Goal: Task Accomplishment & Management: Complete application form

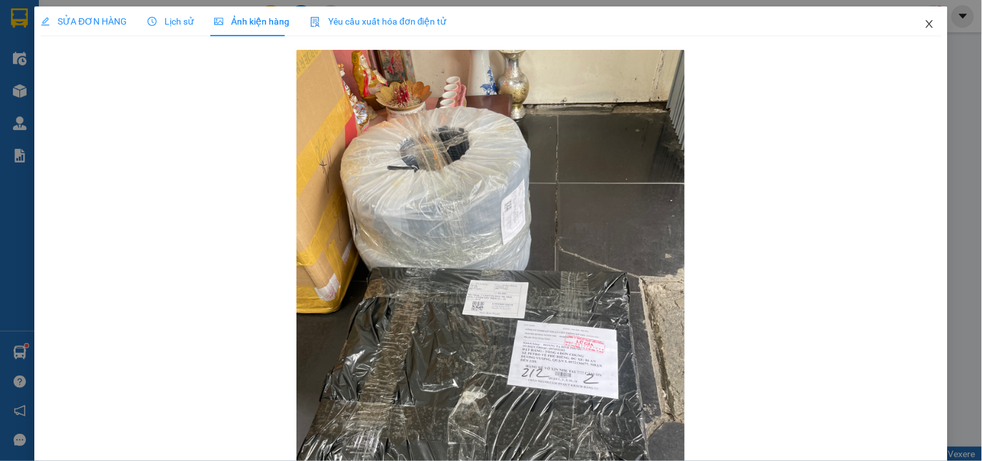
drag, startPoint x: 922, startPoint y: 29, endPoint x: 819, endPoint y: 31, distance: 103.6
click at [924, 29] on icon "close" at bounding box center [929, 24] width 10 height 10
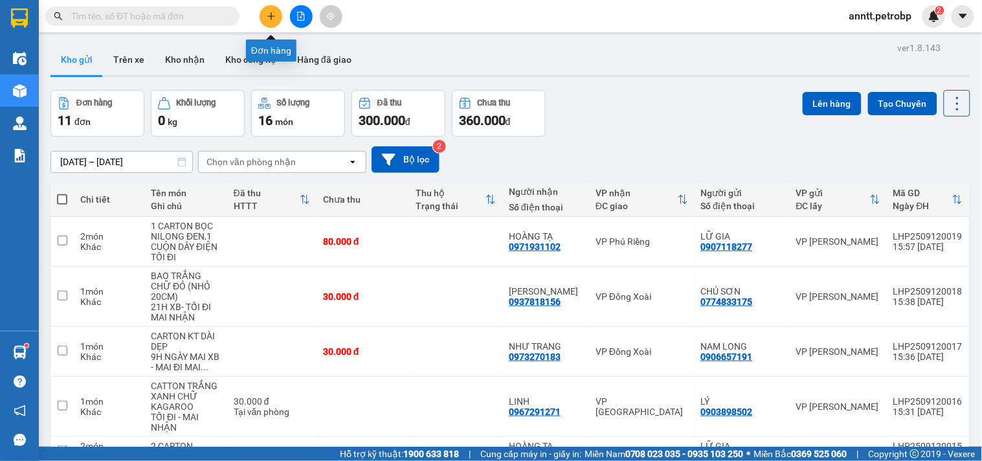
click at [279, 13] on button at bounding box center [271, 16] width 23 height 23
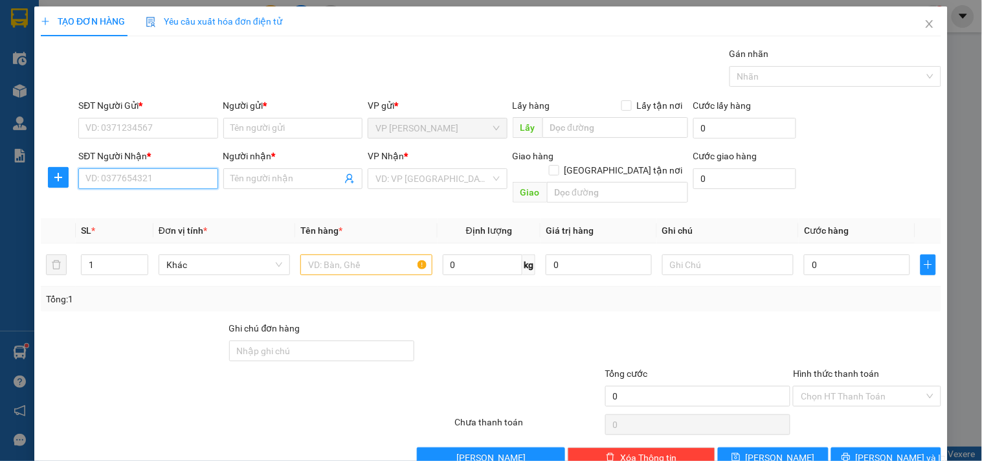
click at [100, 179] on input "SĐT Người Nhận *" at bounding box center [147, 178] width 139 height 21
click at [101, 179] on input "SĐT Người Nhận *" at bounding box center [147, 178] width 139 height 21
click at [146, 209] on div "0979606309 - HIẾU SG" at bounding box center [146, 204] width 122 height 14
type input "0979606309"
type input "HIẾU SG"
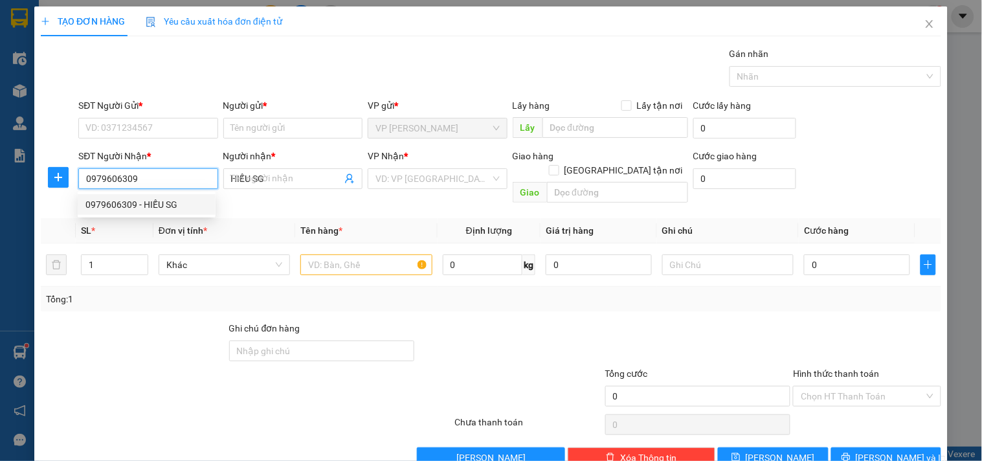
type input "60.000"
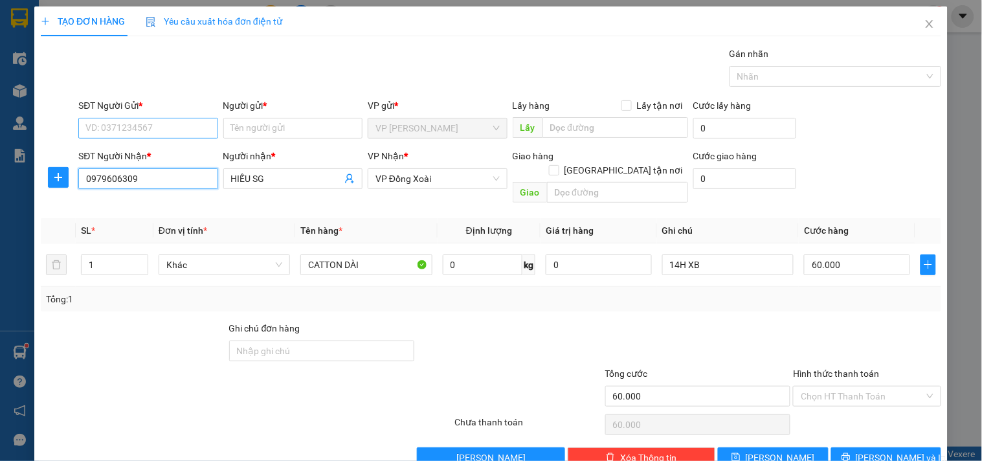
type input "0979606309"
click at [128, 130] on input "SĐT Người Gửi *" at bounding box center [147, 128] width 139 height 21
click at [136, 156] on div "0916747177 - HÒA" at bounding box center [146, 154] width 122 height 14
type input "0916747177"
type input "HÒA"
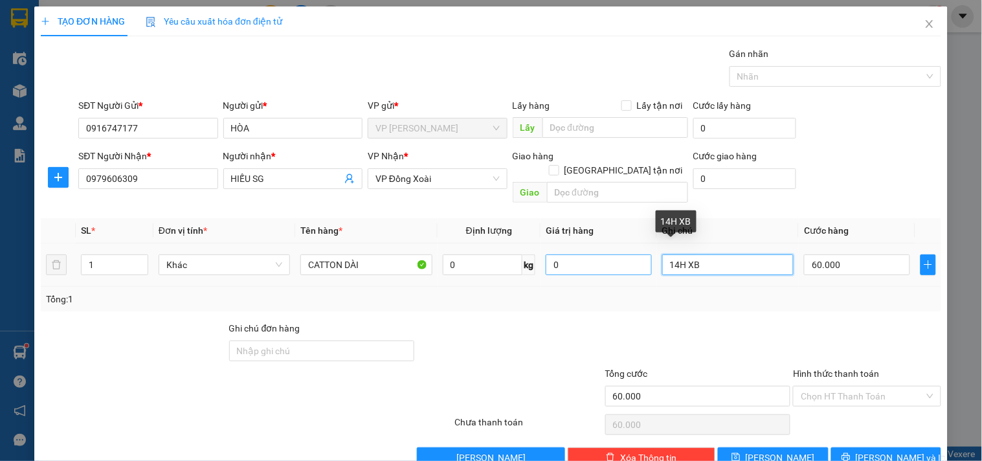
drag, startPoint x: 703, startPoint y: 249, endPoint x: 579, endPoint y: 253, distance: 124.3
click at [579, 253] on tr "1 Khác CATTON DÀI 0 kg 0 14H XB 60.000" at bounding box center [491, 264] width 900 height 43
type input "21H XB -"
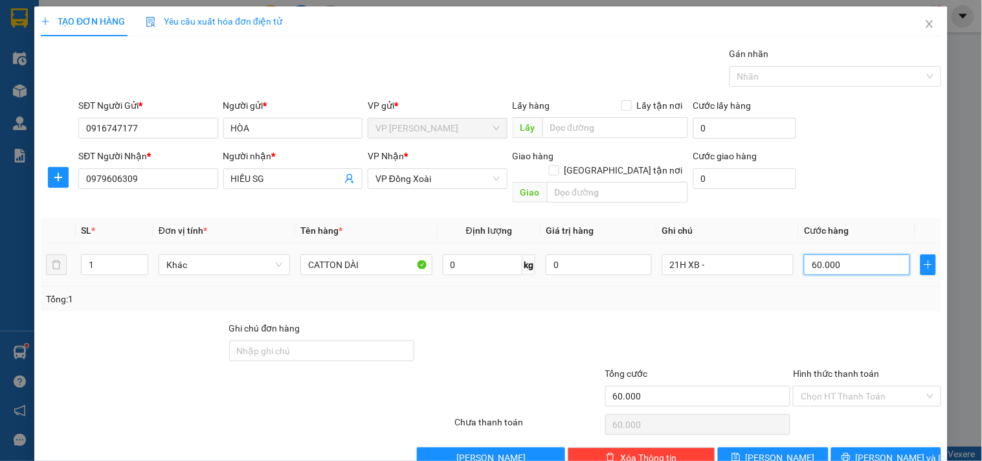
click at [850, 254] on input "60.000" at bounding box center [857, 264] width 106 height 21
type input "1"
type input "15"
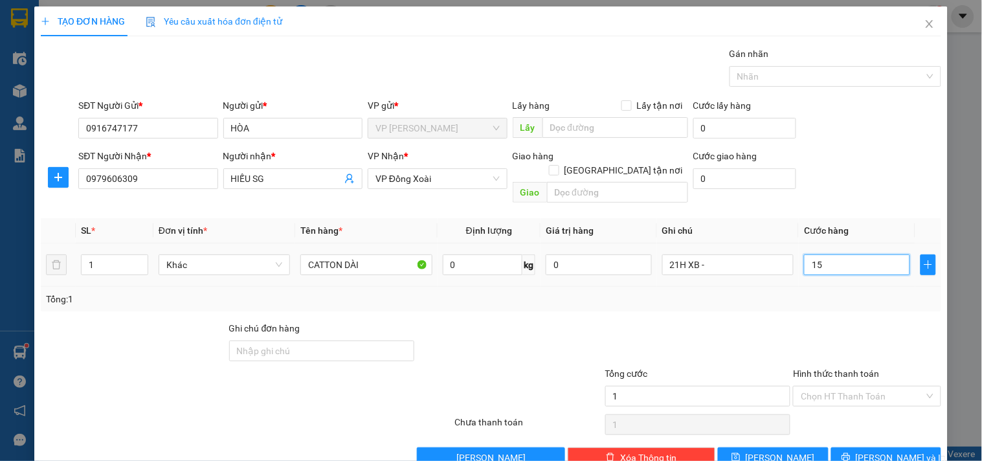
type input "15"
type input "150"
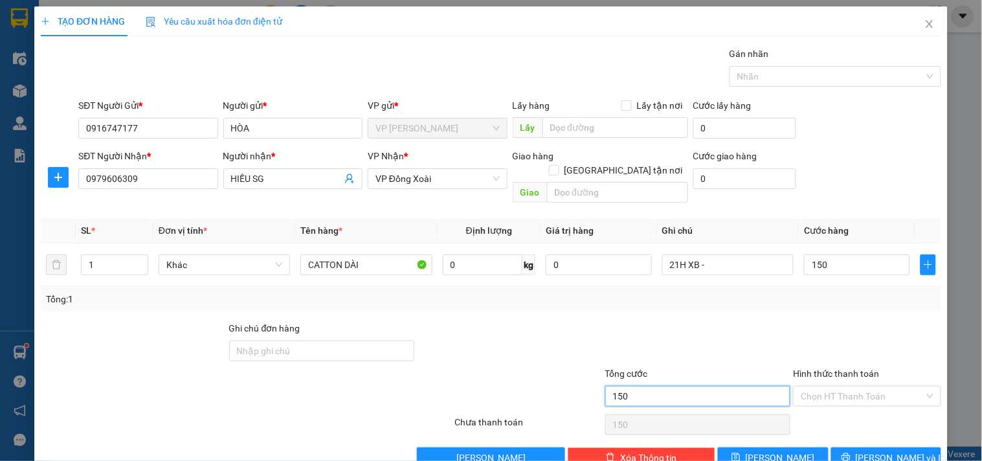
type input "150.000"
click at [639, 386] on input "150.000" at bounding box center [698, 396] width 186 height 21
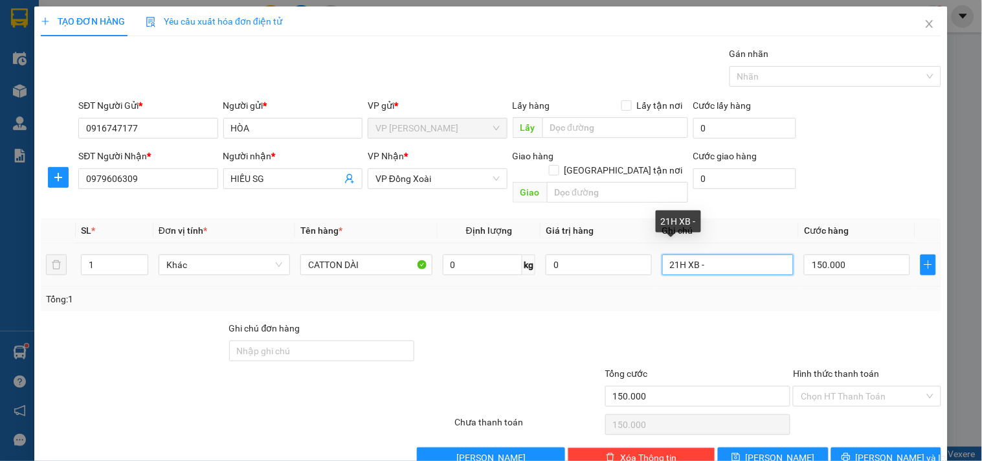
click at [723, 254] on input "21H XB -" at bounding box center [727, 264] width 131 height 21
click at [695, 254] on input "21H XB - ĐẪ BÁO GIÁ NG NHẬN" at bounding box center [727, 264] width 131 height 21
type input "21H XB - ĐÃ BÁO GIÁ NG NHẬN"
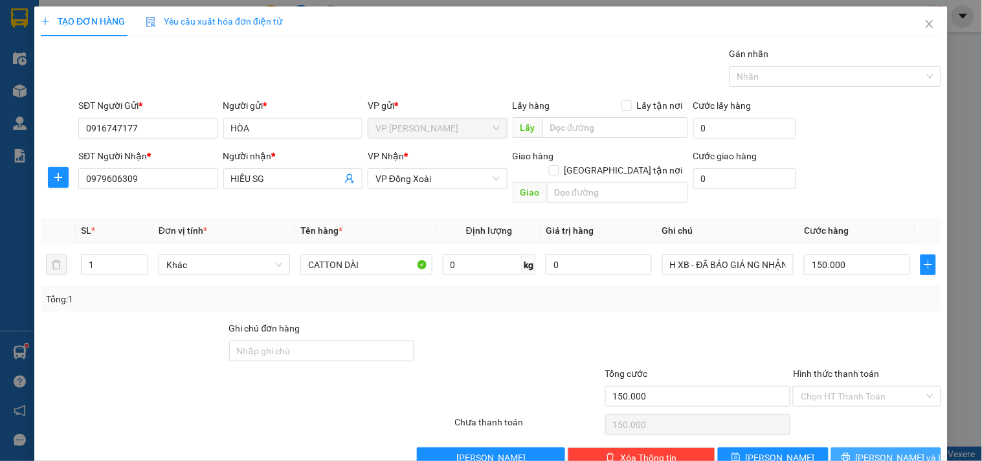
scroll to position [0, 0]
click at [877, 450] on span "Lưu và In" at bounding box center [901, 457] width 91 height 14
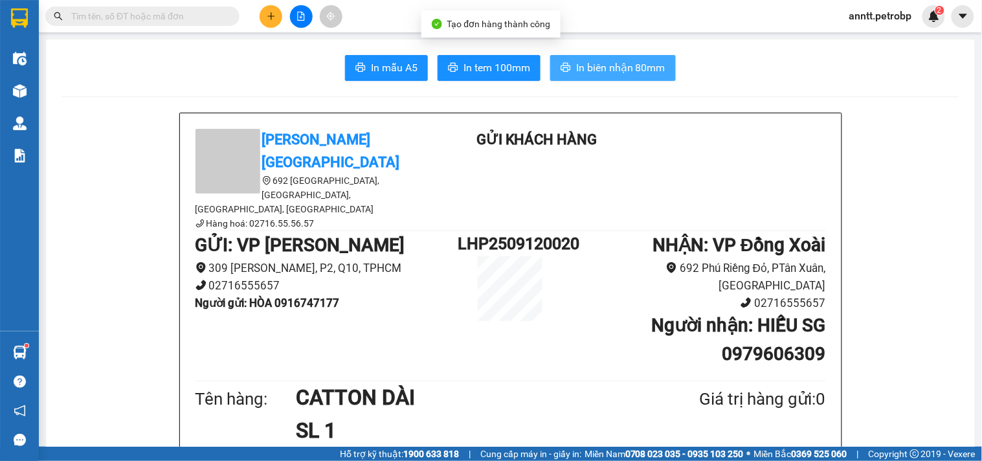
click at [606, 72] on span "In biên nhận 80mm" at bounding box center [620, 68] width 89 height 16
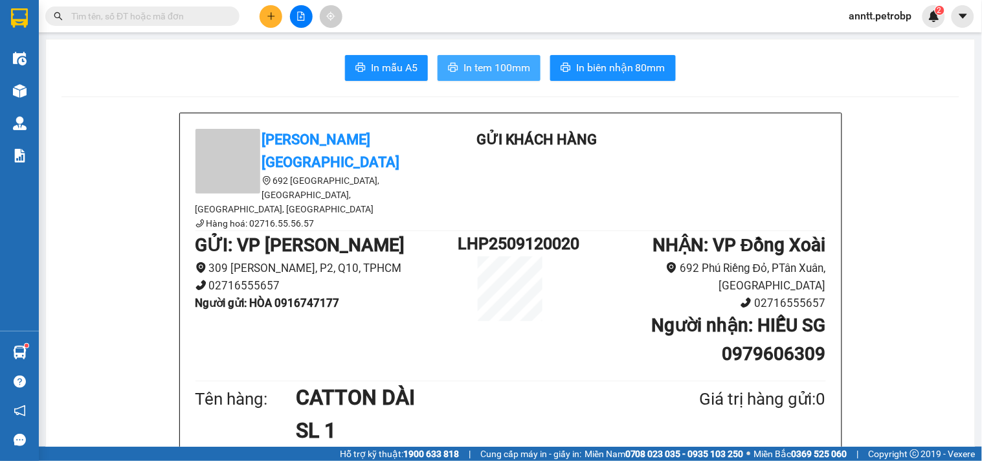
click at [493, 71] on span "In tem 100mm" at bounding box center [496, 68] width 67 height 16
click at [271, 19] on icon "plus" at bounding box center [271, 15] width 1 height 7
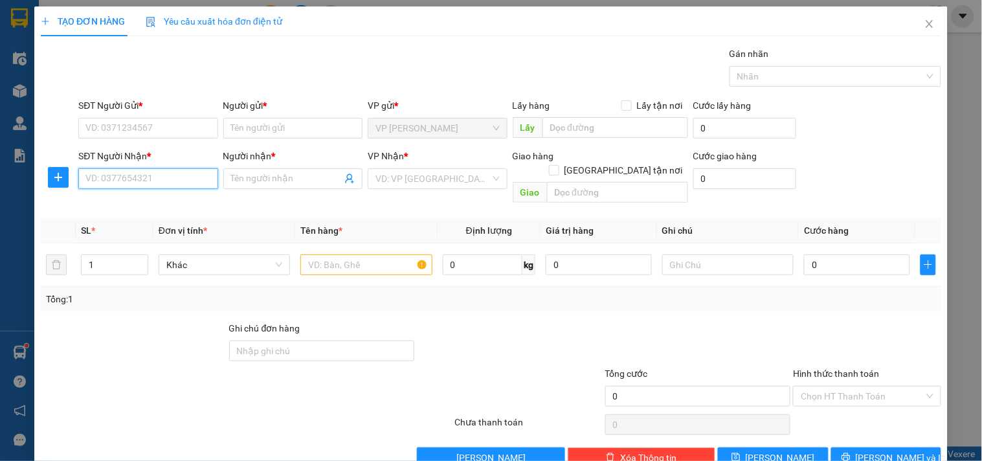
click at [151, 179] on input "SĐT Người Nhận *" at bounding box center [147, 178] width 139 height 21
click at [134, 181] on input "179" at bounding box center [147, 178] width 139 height 21
type input "0372299179"
click at [130, 206] on div "0372299179 - ANH HẢI" at bounding box center [158, 204] width 146 height 14
type input "ANH HẢI"
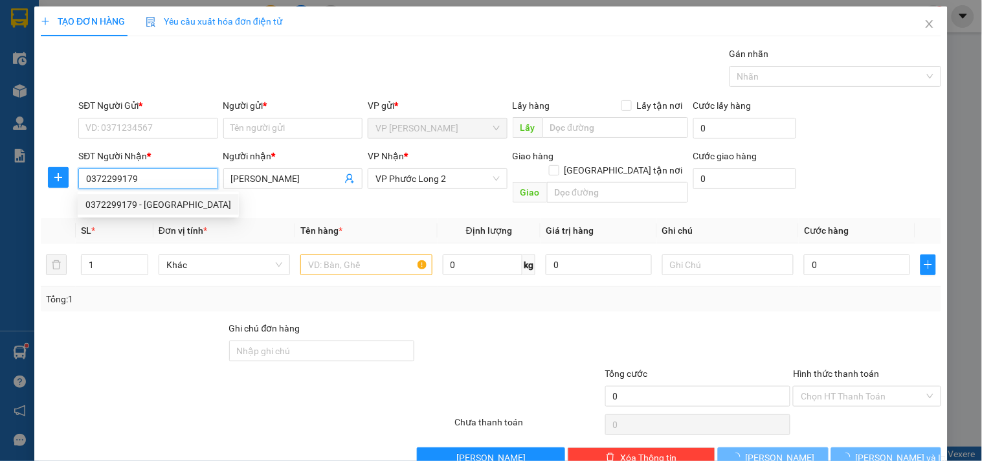
type input "30.000"
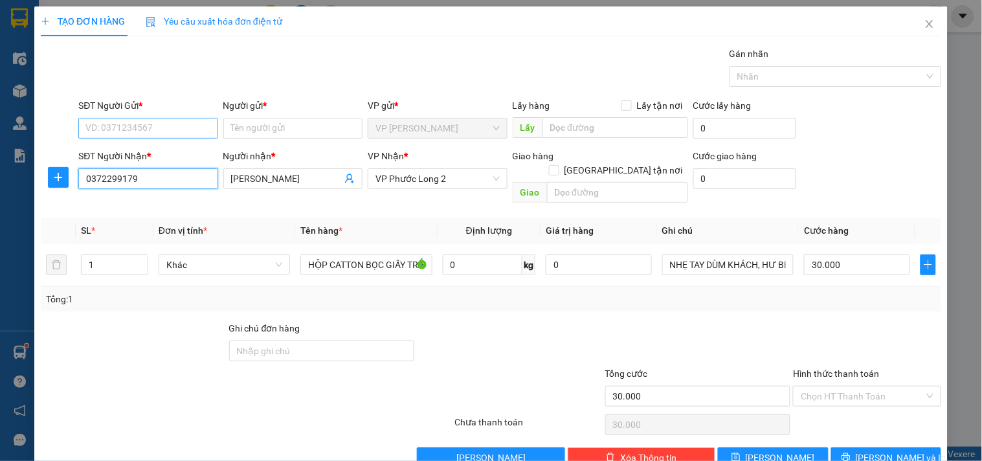
type input "0372299179"
click at [127, 124] on input "SĐT Người Gửi *" at bounding box center [147, 128] width 139 height 21
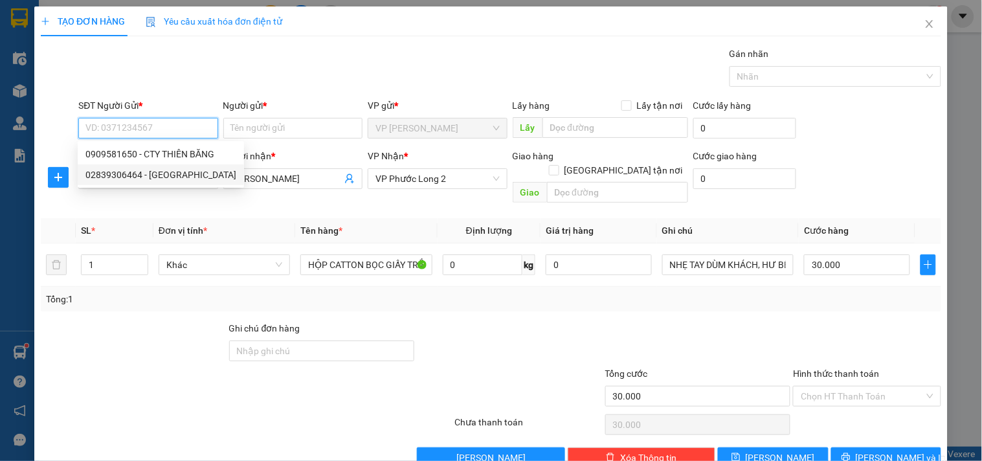
click at [125, 176] on div "02839306464 - ĐỨC LAN" at bounding box center [160, 175] width 151 height 14
type input "02839306464"
type input "ĐỨC LAN"
type input "40.000"
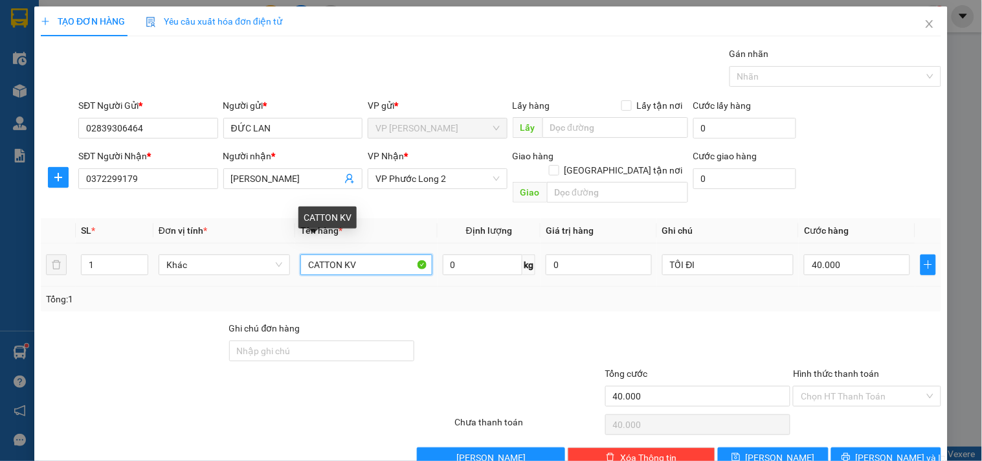
click at [383, 254] on input "CATTON KV" at bounding box center [365, 264] width 131 height 21
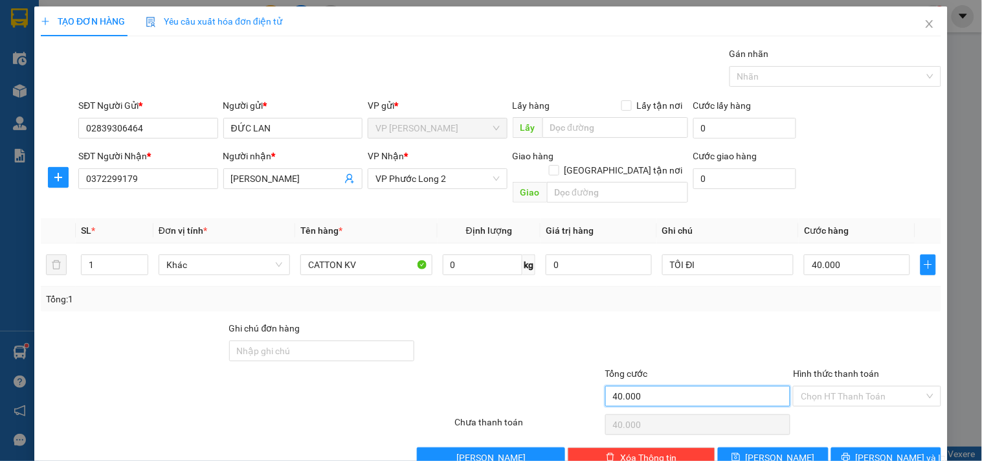
drag, startPoint x: 670, startPoint y: 387, endPoint x: 646, endPoint y: 393, distance: 24.6
click at [646, 393] on div "Tổng cước 40.000" at bounding box center [698, 388] width 186 height 45
click at [641, 386] on input "40.000" at bounding box center [698, 396] width 186 height 21
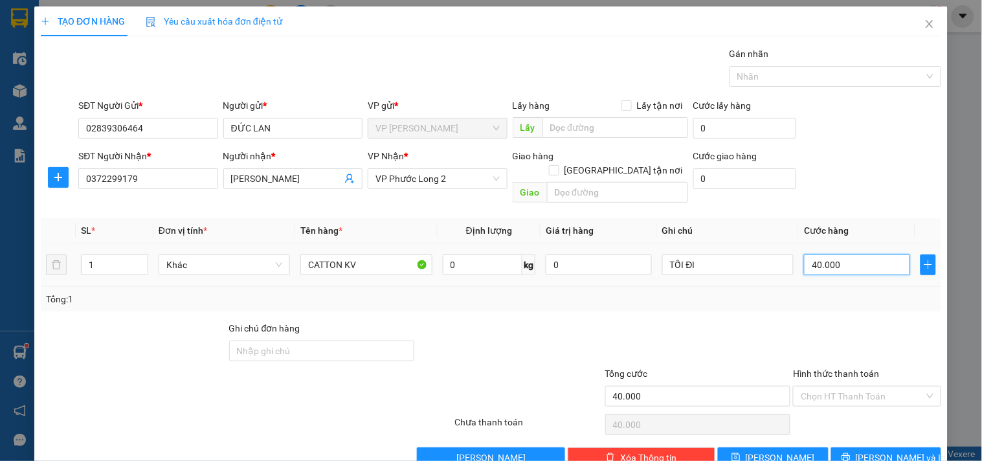
click at [846, 254] on input "40.000" at bounding box center [857, 264] width 106 height 21
type input "3"
type input "30"
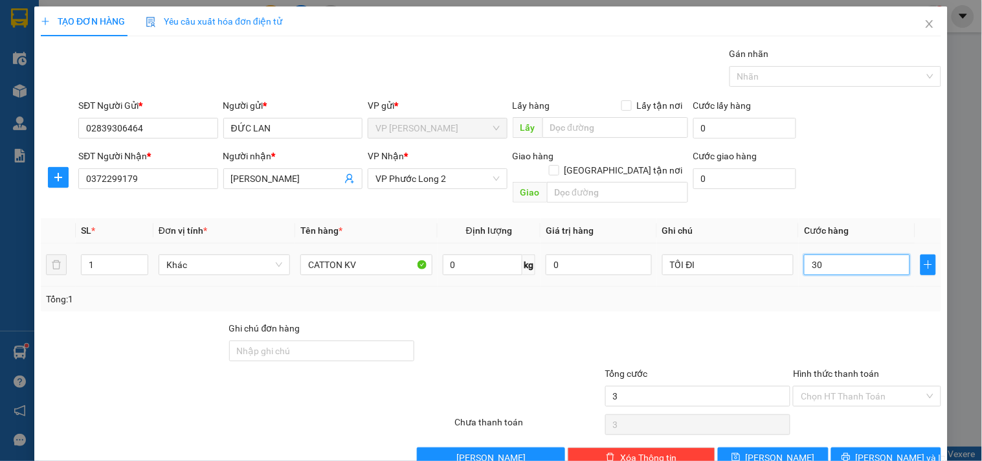
type input "30"
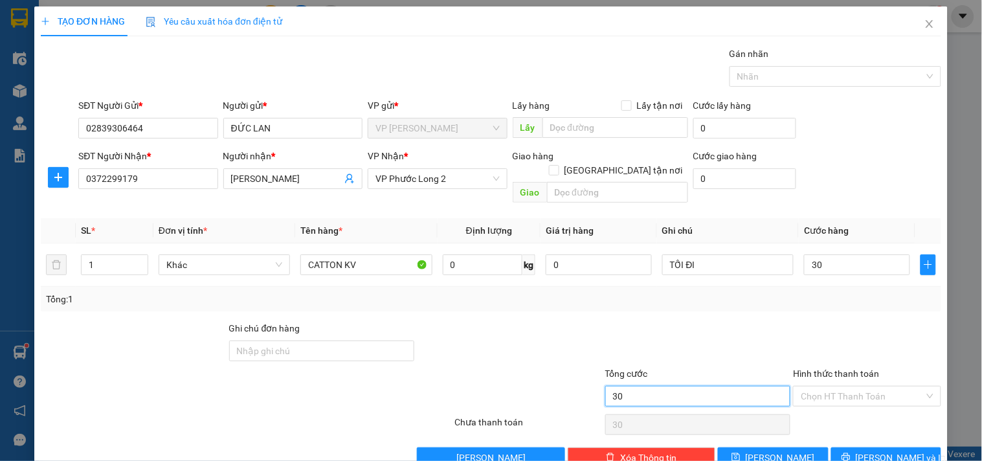
type input "30.000"
click at [672, 386] on input "30.000" at bounding box center [698, 396] width 186 height 21
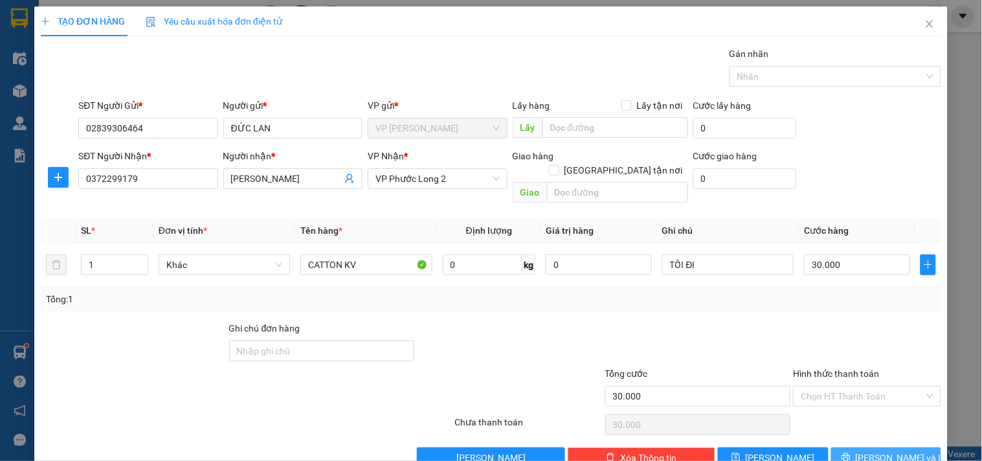
click at [870, 450] on span "Lưu và In" at bounding box center [901, 457] width 91 height 14
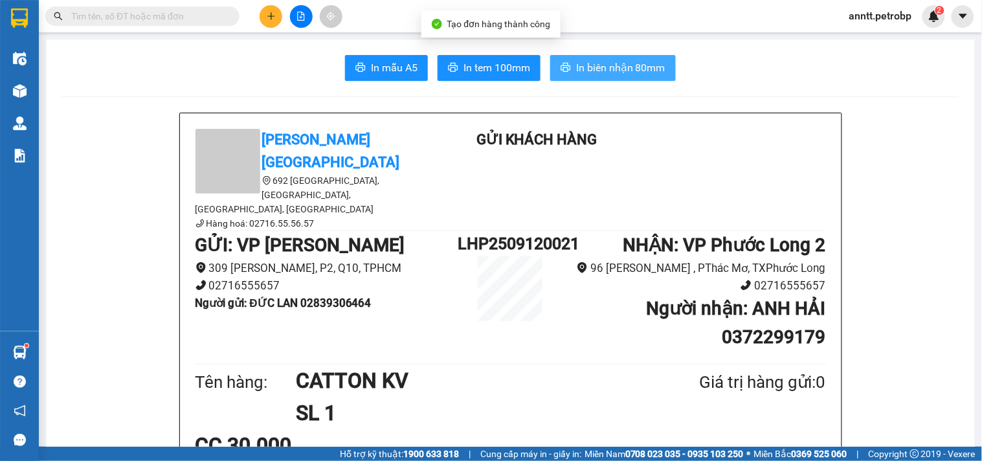
click at [643, 61] on span "In biên nhận 80mm" at bounding box center [620, 68] width 89 height 16
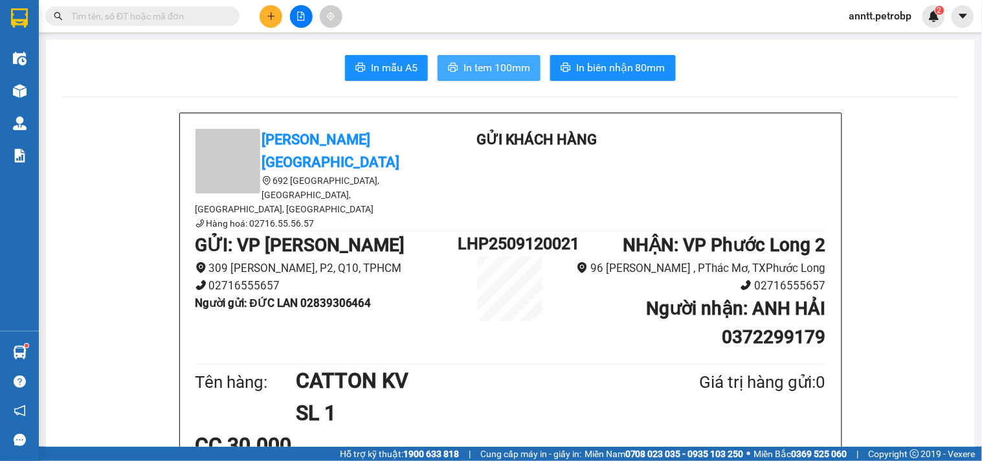
click at [478, 62] on span "In tem 100mm" at bounding box center [496, 68] width 67 height 16
click at [271, 19] on icon "plus" at bounding box center [271, 16] width 9 height 9
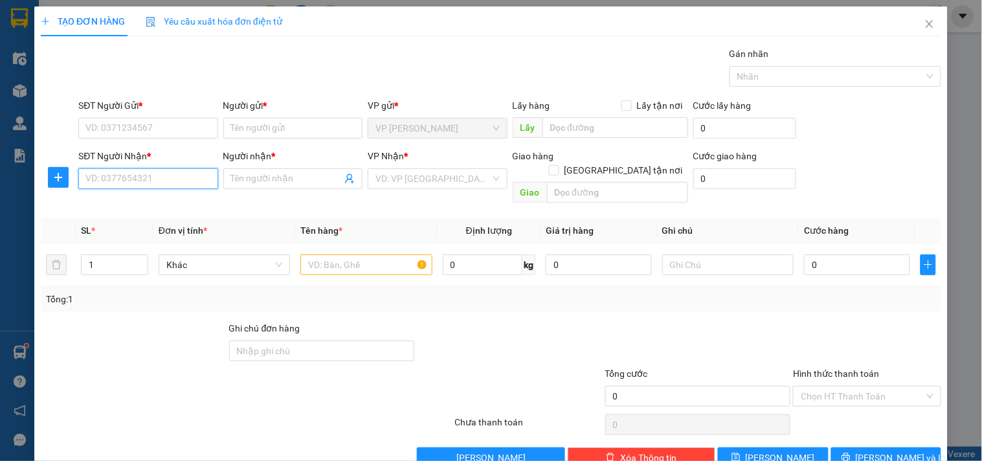
click at [150, 181] on input "SĐT Người Nhận *" at bounding box center [147, 178] width 139 height 21
click at [151, 209] on div "0909656494 - QUANG KHÔI" at bounding box center [148, 204] width 127 height 14
type input "0909656494"
type input "QUANG KHÔI"
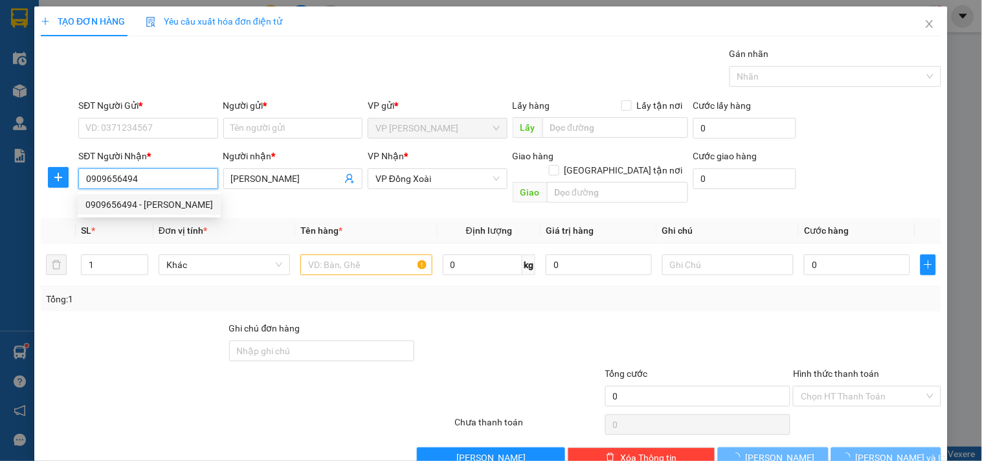
type input "30.000"
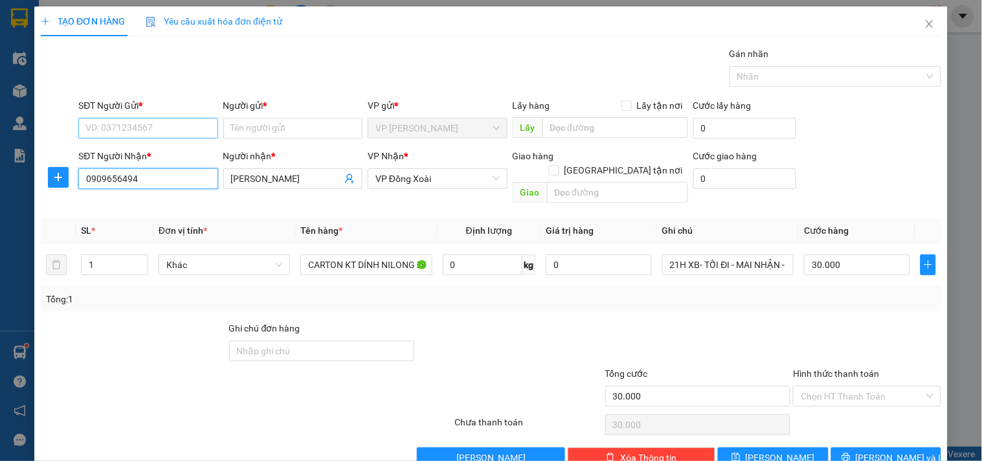
type input "0909656494"
click at [154, 131] on input "SĐT Người Gửi *" at bounding box center [147, 128] width 139 height 21
click at [138, 131] on input "SĐT Người Gửi *" at bounding box center [147, 128] width 139 height 21
click at [111, 130] on input "0768222294" at bounding box center [147, 128] width 139 height 21
click at [148, 137] on input "0768221194" at bounding box center [147, 128] width 139 height 21
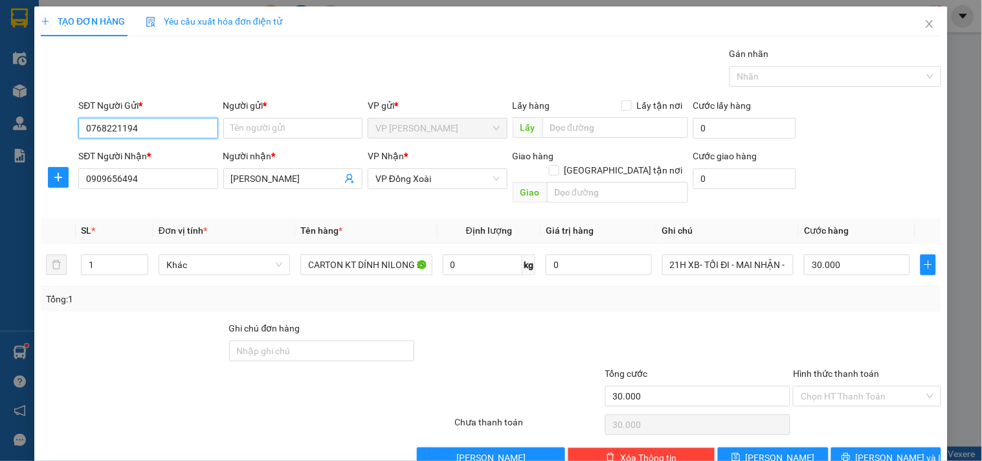
drag, startPoint x: 139, startPoint y: 134, endPoint x: 34, endPoint y: 152, distance: 106.4
click at [35, 152] on div "TẠO ĐƠN HÀNG Yêu cầu xuất hóa đơn điện tử Transit Pickup Surcharge Ids Transit …" at bounding box center [490, 241] width 913 height 471
type input "0768221194"
click at [253, 123] on input "Người gửi *" at bounding box center [292, 128] width 139 height 21
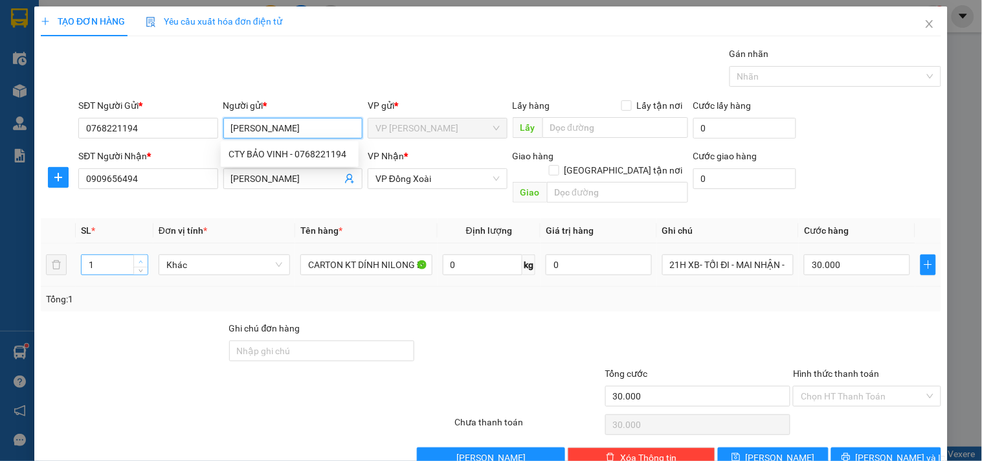
type input "BẢO VINH"
type input "2"
click at [133, 255] on span "Increase Value" at bounding box center [140, 261] width 14 height 12
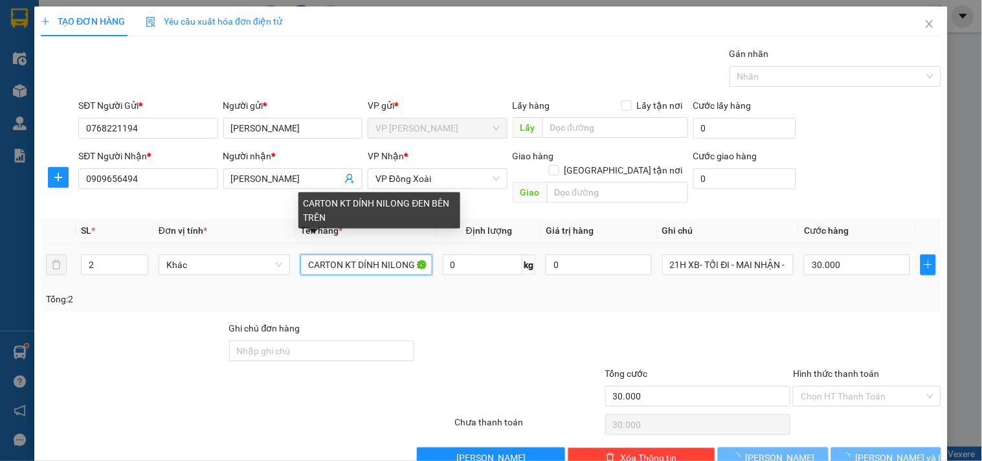
click at [371, 254] on input "CARTON KT DÍNH NILONG ĐEN BÊN TRÊN" at bounding box center [365, 264] width 131 height 21
type input "0"
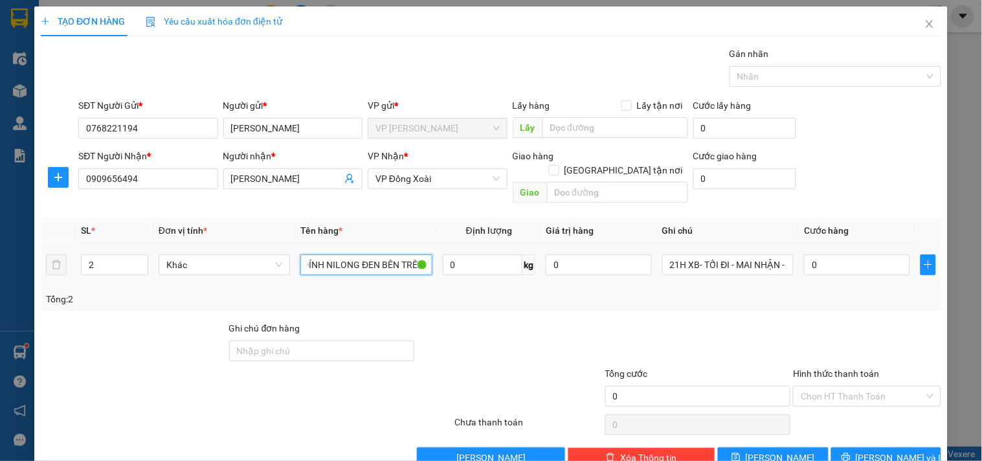
drag, startPoint x: 352, startPoint y: 254, endPoint x: 434, endPoint y: 260, distance: 82.4
click at [434, 260] on tr "2 Khác CARTON KT DÍNH NILONG ĐEN BÊN TRÊN 0 kg 0 21H XB- TỐI ĐI - MAI NHẬN - NH…" at bounding box center [491, 264] width 900 height 43
type input "CARTON BỌC MÀN CO"
click at [823, 261] on input "0" at bounding box center [857, 264] width 106 height 21
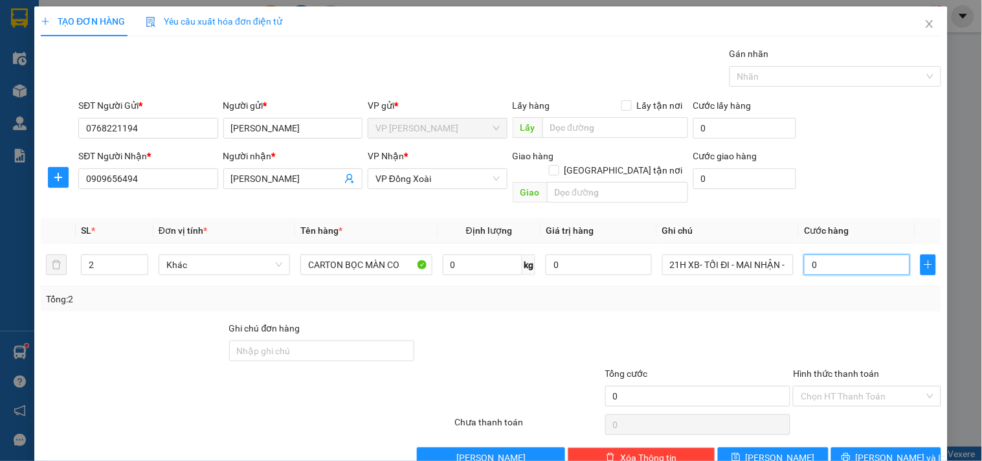
type input "7"
type input "70"
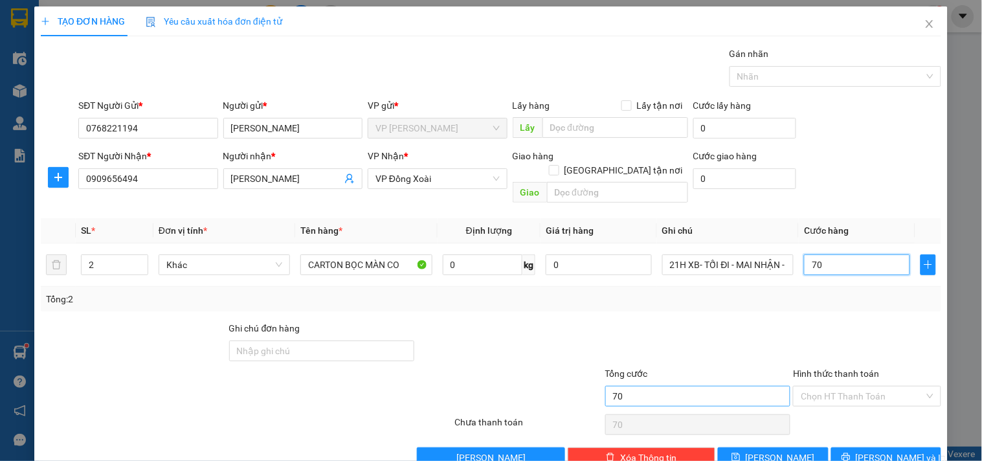
type input "70"
click at [664, 386] on input "70" at bounding box center [698, 396] width 186 height 21
type input "70.000"
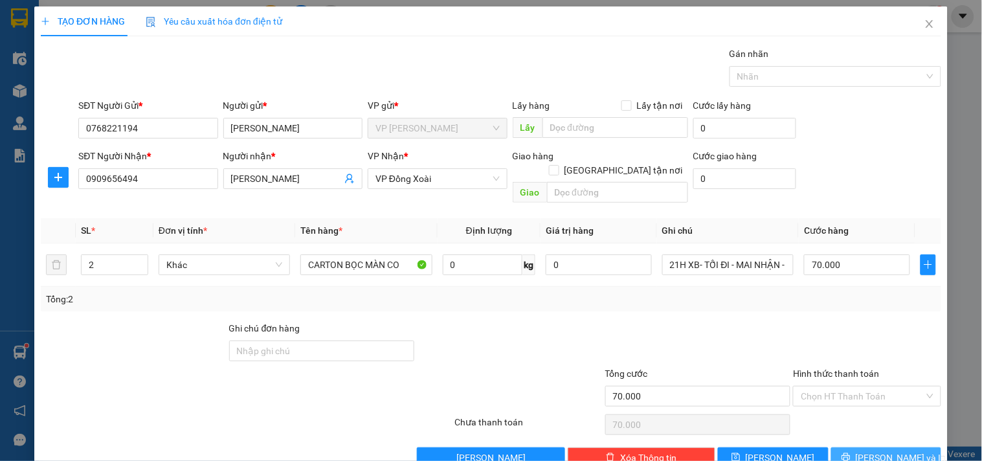
click at [882, 450] on span "Lưu và In" at bounding box center [901, 457] width 91 height 14
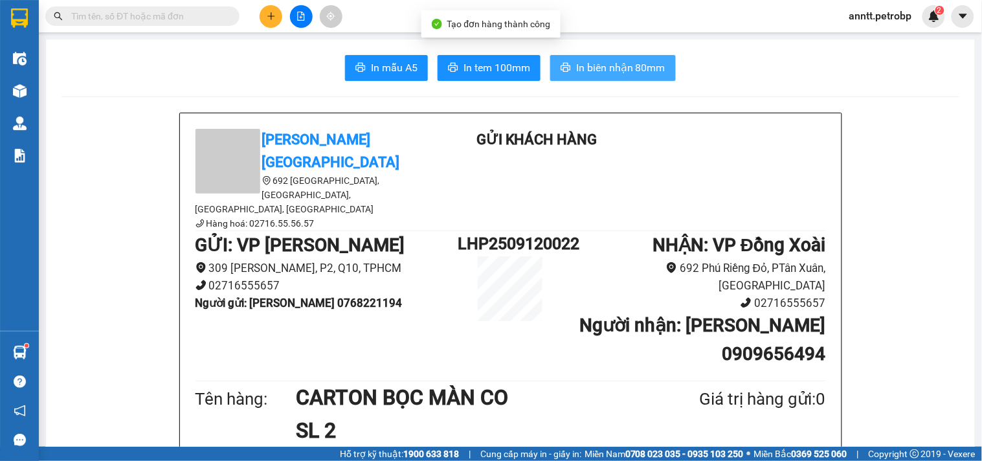
click at [643, 65] on span "In biên nhận 80mm" at bounding box center [620, 68] width 89 height 16
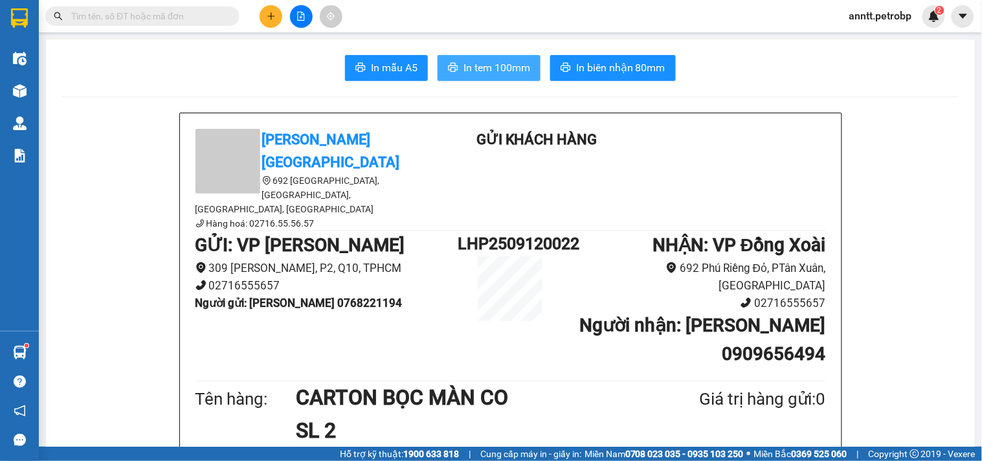
click at [467, 67] on span "In tem 100mm" at bounding box center [496, 68] width 67 height 16
click at [267, 14] on icon "plus" at bounding box center [271, 16] width 9 height 9
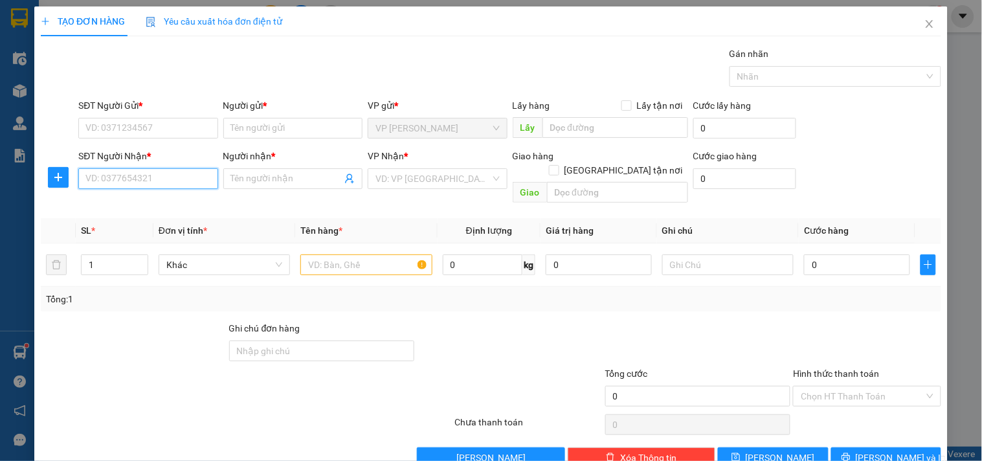
click at [120, 180] on input "SĐT Người Nhận *" at bounding box center [147, 178] width 139 height 21
click at [118, 206] on div "0937286999 - TRƯỜNG Ý" at bounding box center [146, 204] width 122 height 14
type input "0937286999"
type input "TRƯỜNG Ý"
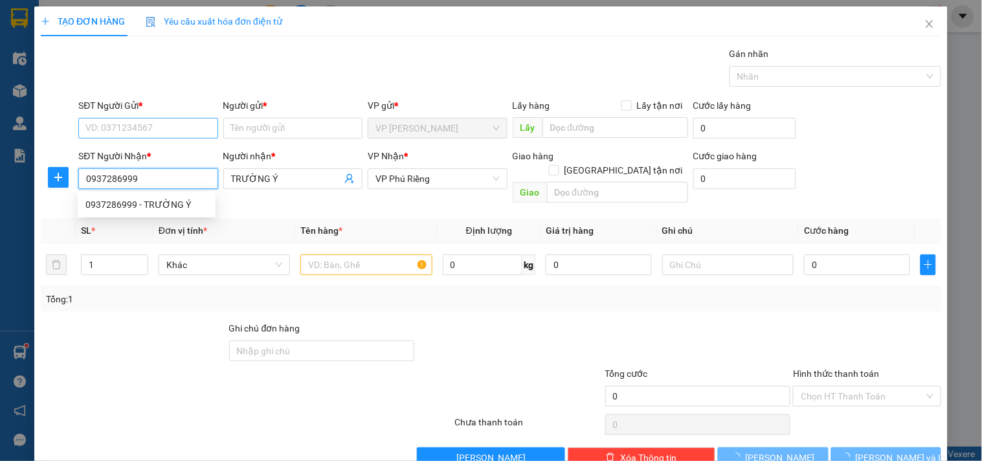
type input "120.000"
type input "0937286999"
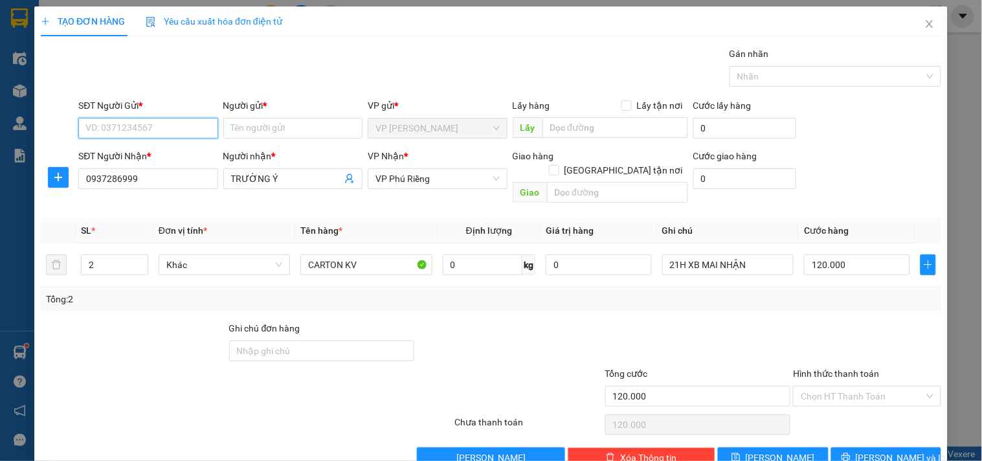
click at [118, 132] on input "SĐT Người Gửi *" at bounding box center [147, 128] width 139 height 21
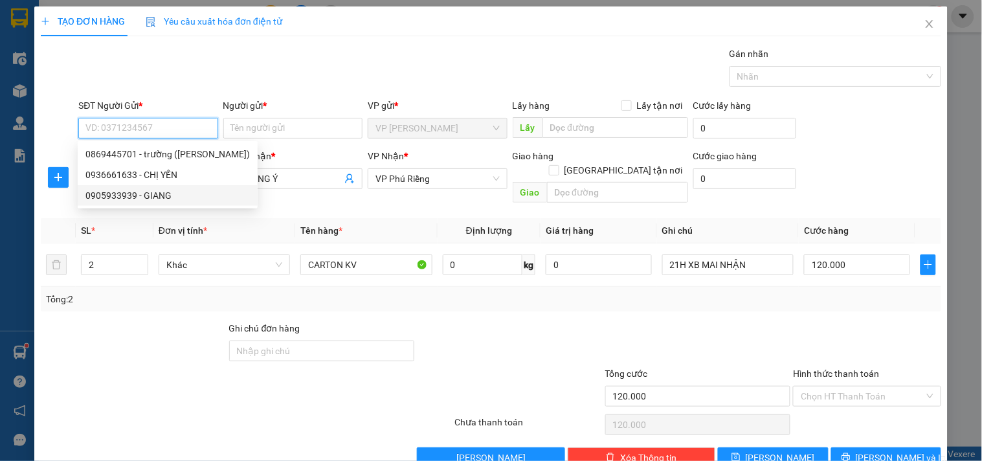
click at [122, 196] on div "0905933939 - GIANG" at bounding box center [167, 195] width 164 height 14
type input "0905933939"
type input "GIANG"
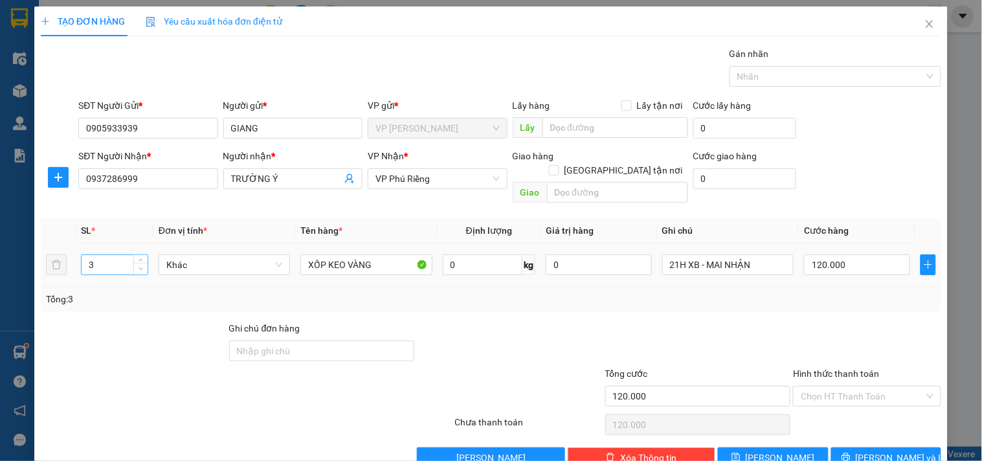
type input "2"
click at [138, 267] on icon "down" at bounding box center [140, 269] width 5 height 5
click at [858, 256] on input "120.000" at bounding box center [857, 264] width 106 height 21
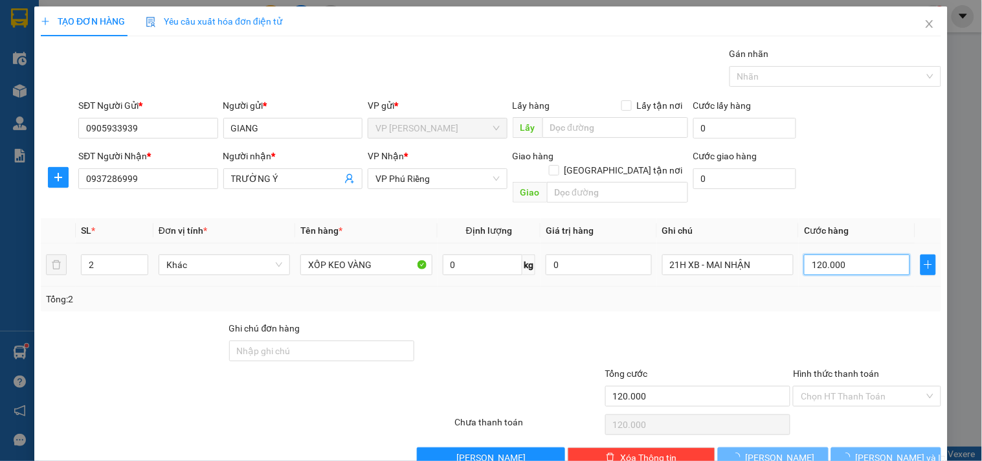
type input "8"
type input "80"
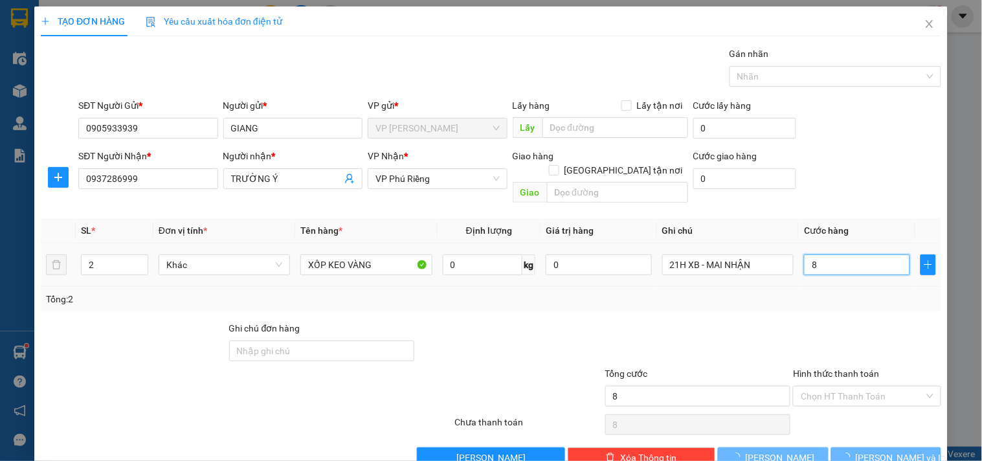
type input "80"
type input "0"
click at [839, 254] on input "0" at bounding box center [857, 264] width 106 height 21
type input "08"
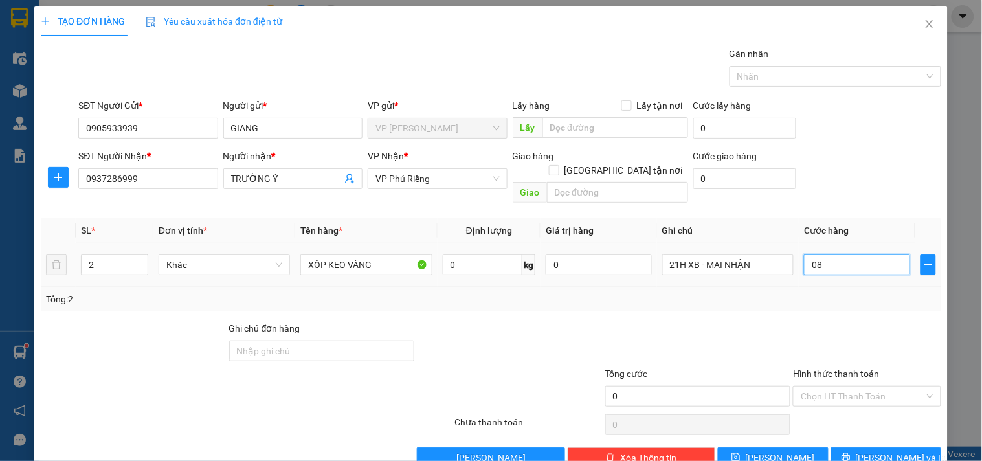
type input "8"
type input "080"
type input "80"
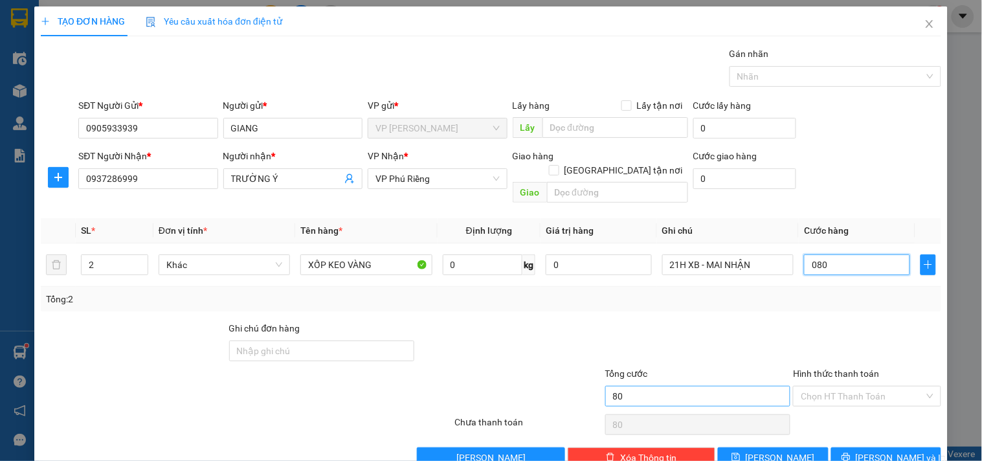
type input "080"
type input "80.000"
click at [691, 386] on input "80.000" at bounding box center [698, 396] width 186 height 21
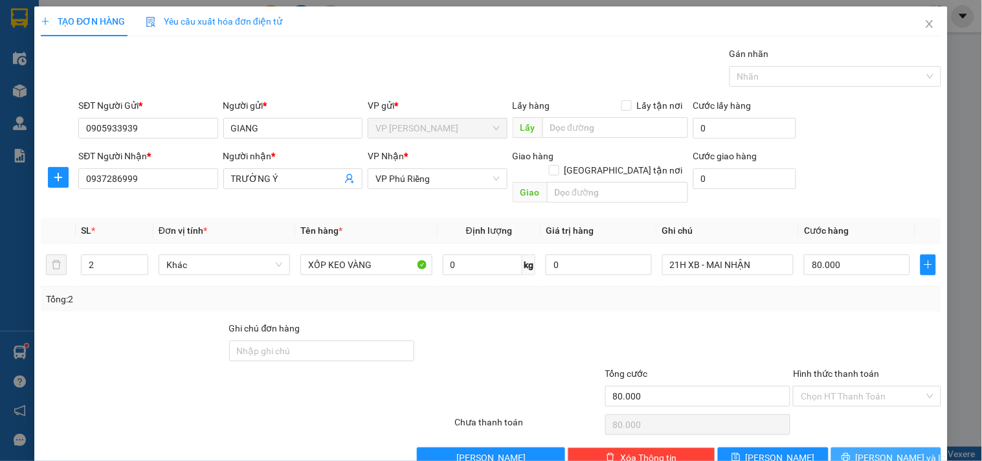
click at [850, 453] on icon "printer" at bounding box center [845, 457] width 8 height 8
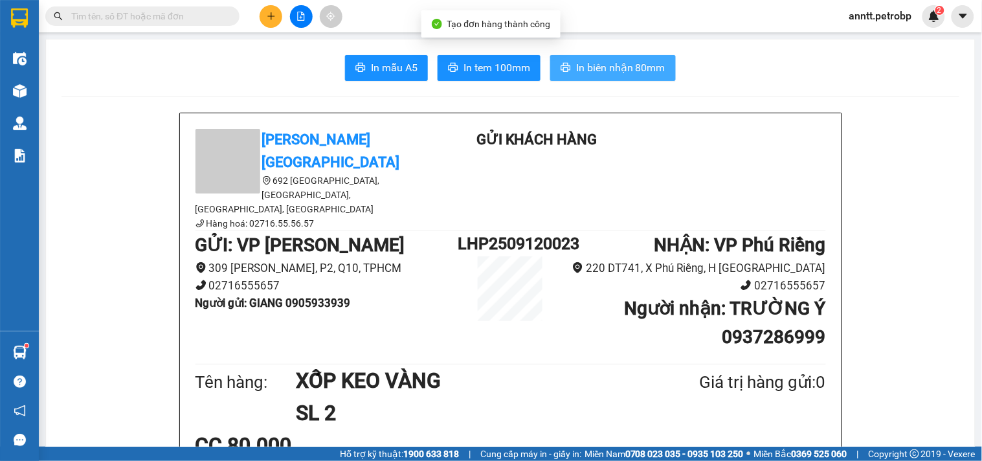
click at [599, 69] on span "In biên nhận 80mm" at bounding box center [620, 68] width 89 height 16
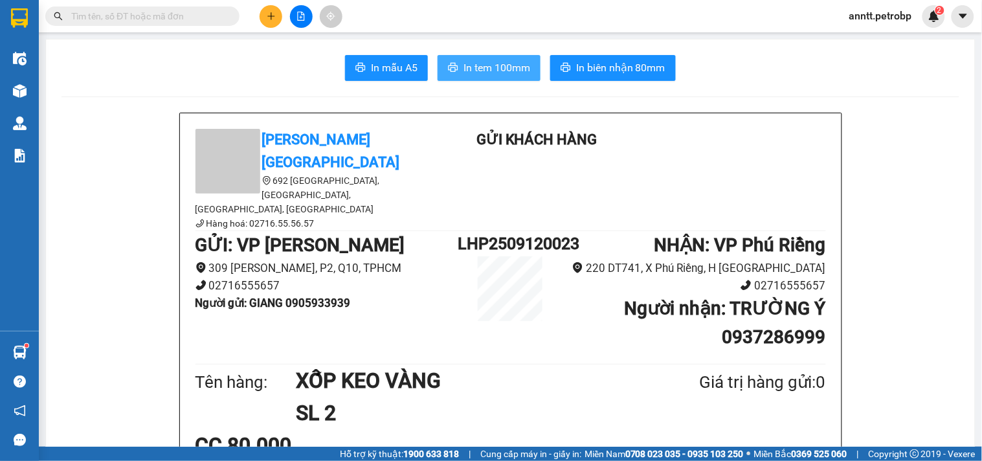
click at [463, 63] on span "In tem 100mm" at bounding box center [496, 68] width 67 height 16
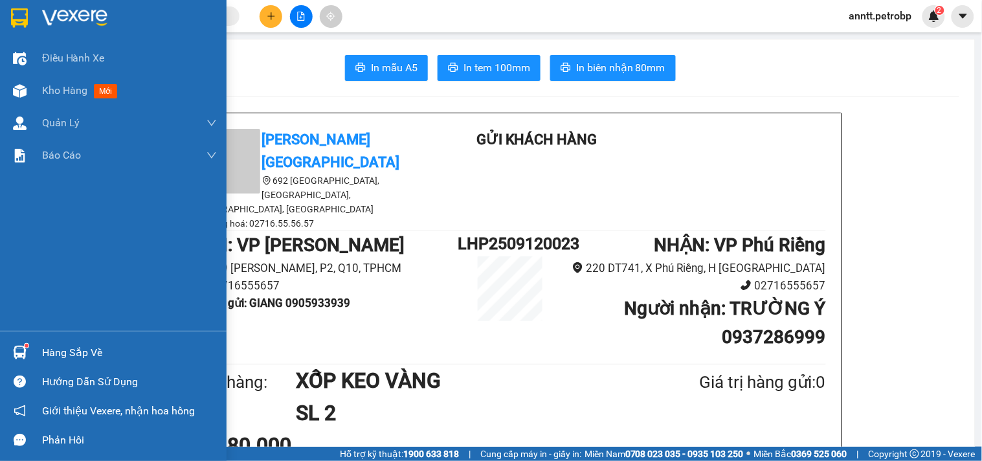
click at [12, 16] on img at bounding box center [19, 17] width 17 height 19
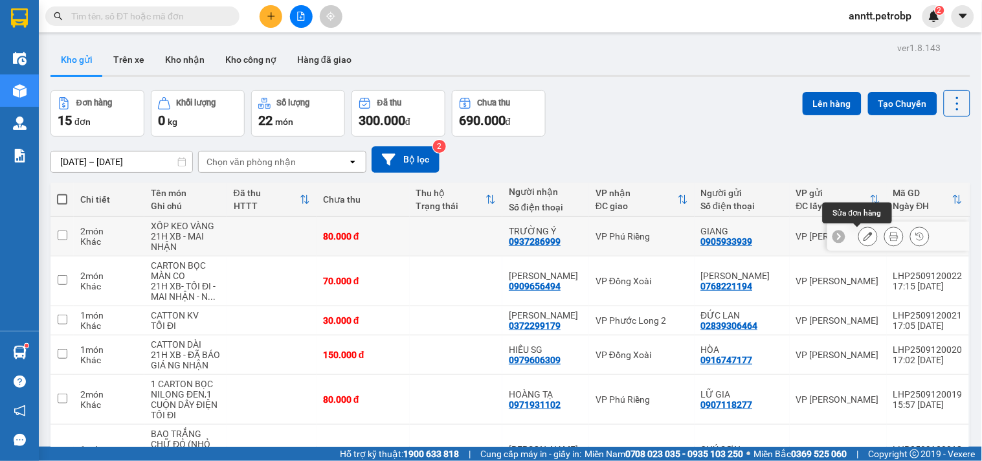
click at [863, 237] on icon at bounding box center [867, 236] width 9 height 9
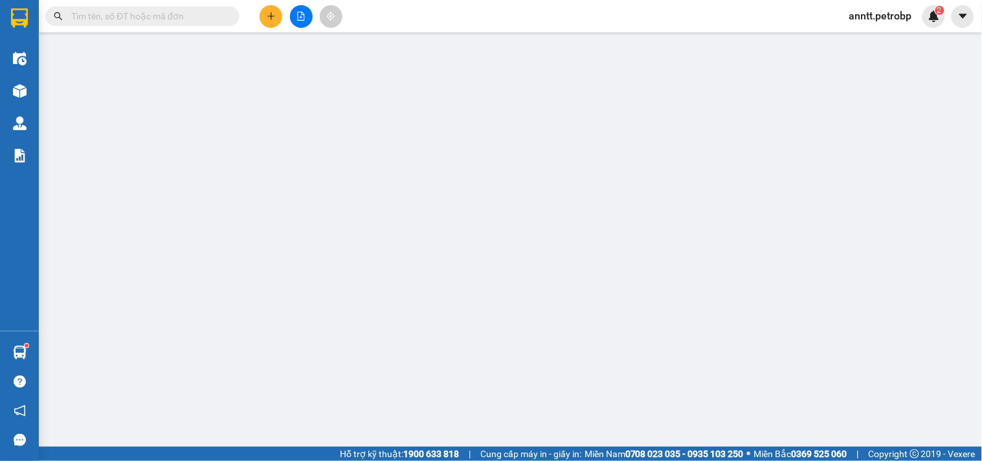
type input "0905933939"
type input "GIANG"
type input "0937286999"
type input "TRƯỜNG Ý"
type input "80.000"
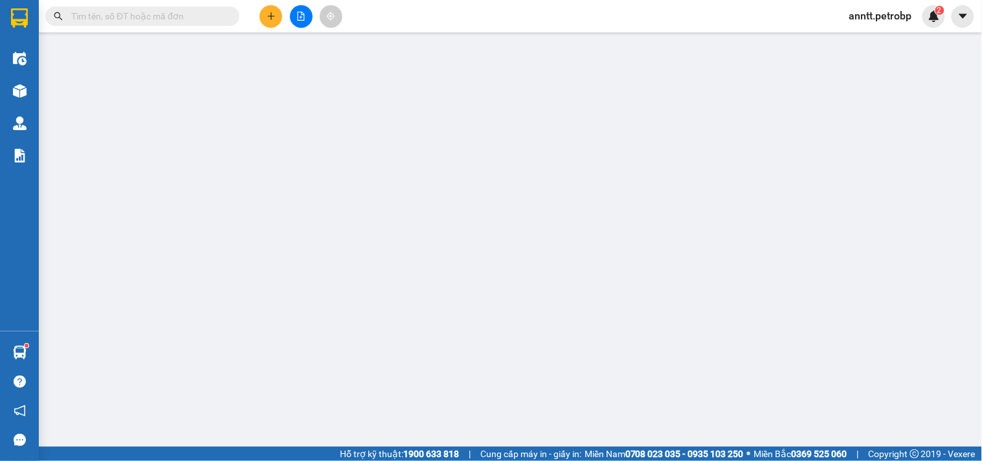
type input "80.000"
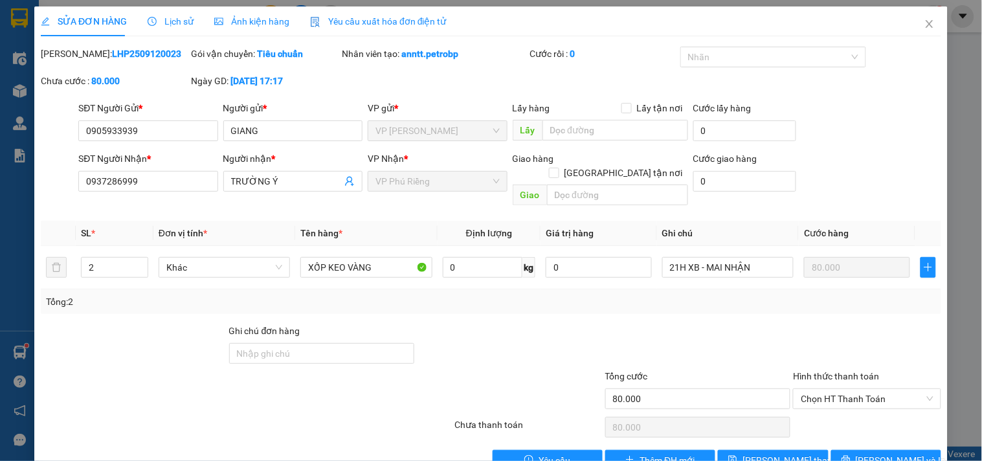
click at [267, 23] on span "Ảnh kiện hàng" at bounding box center [251, 21] width 75 height 10
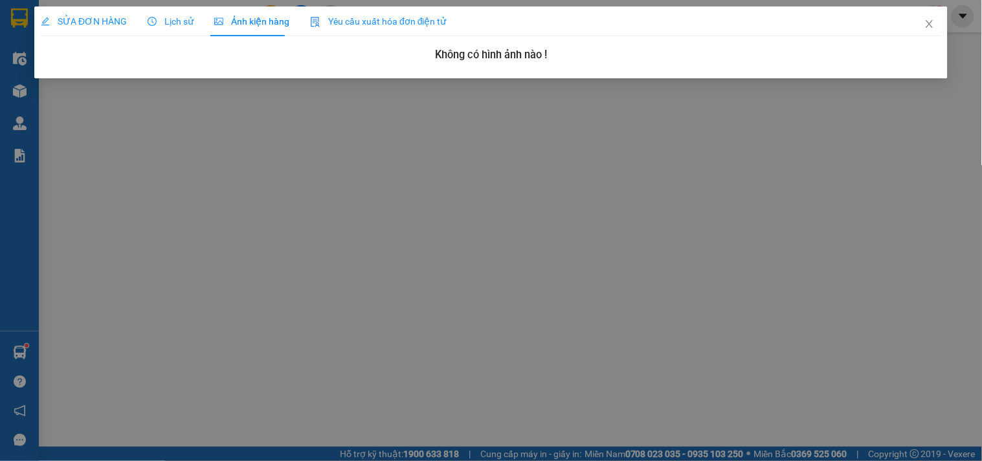
drag, startPoint x: 748, startPoint y: 184, endPoint x: 621, endPoint y: 107, distance: 148.4
click at [745, 184] on div "SỬA ĐƠN HÀNG Lịch sử Ảnh kiện hàng Yêu cầu xuất hóa đơn điện tử Total Paid Fee …" at bounding box center [491, 230] width 982 height 461
click at [935, 22] on span "Close" at bounding box center [929, 24] width 36 height 36
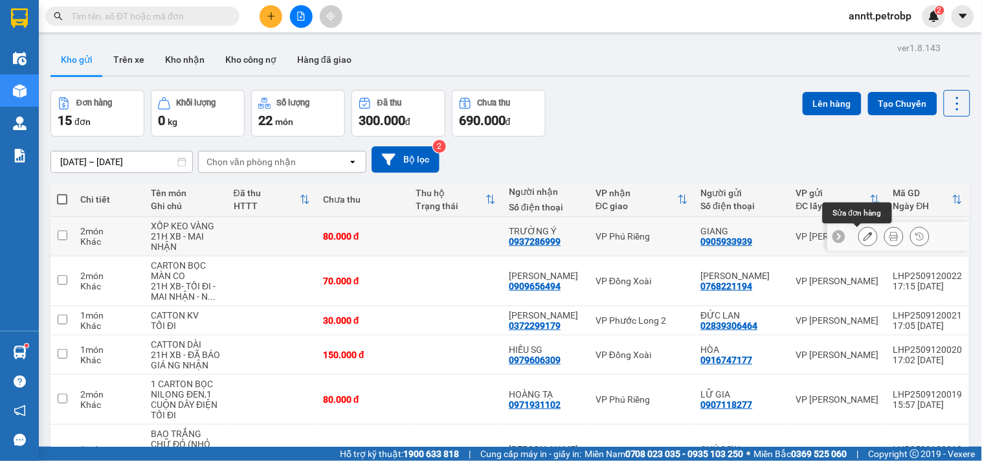
click at [863, 240] on icon at bounding box center [867, 236] width 9 height 9
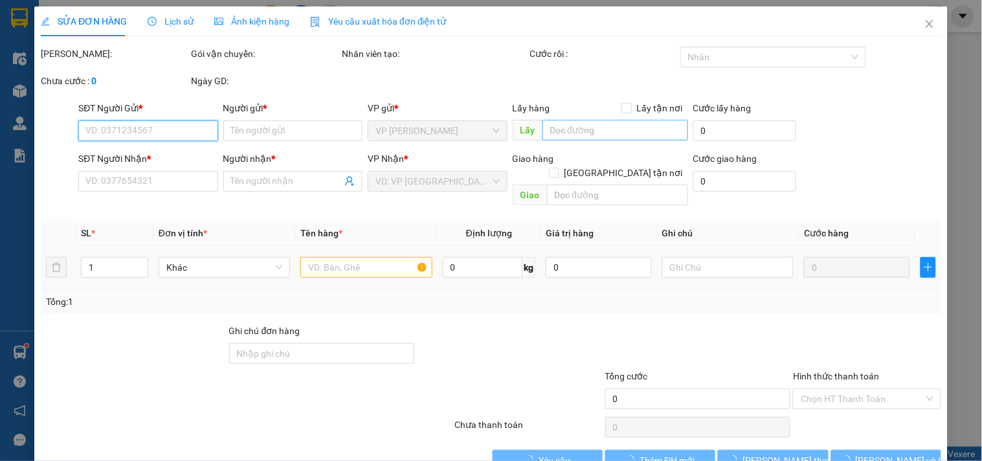
type input "0905933939"
type input "GIANG"
type input "0937286999"
type input "TRƯỜNG Ý"
type input "80.000"
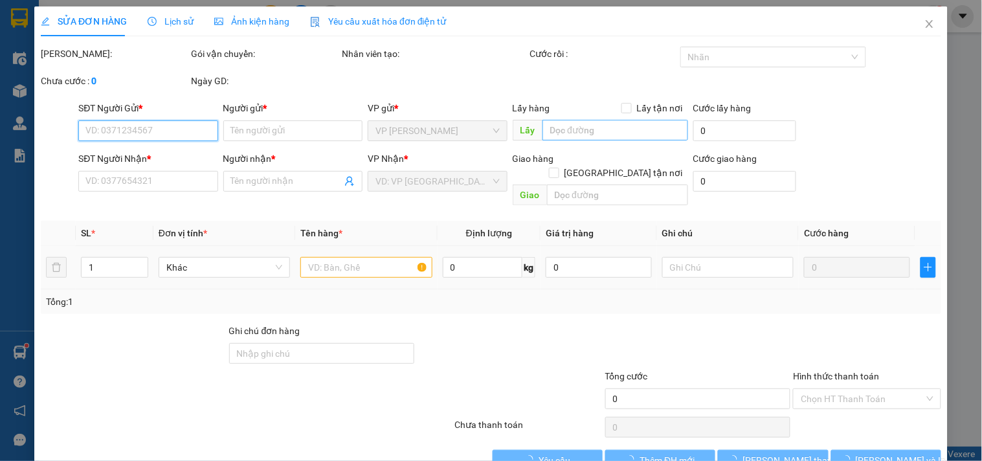
type input "80.000"
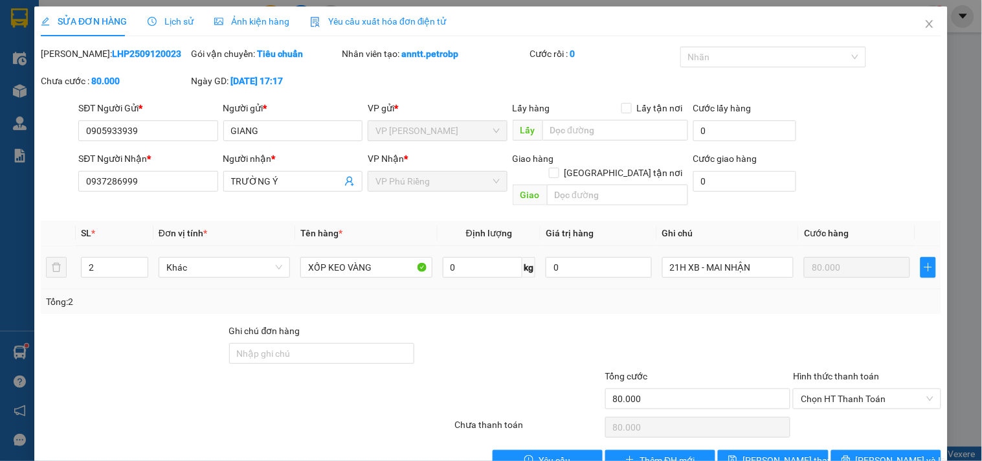
click at [235, 21] on span "Ảnh kiện hàng" at bounding box center [251, 21] width 75 height 10
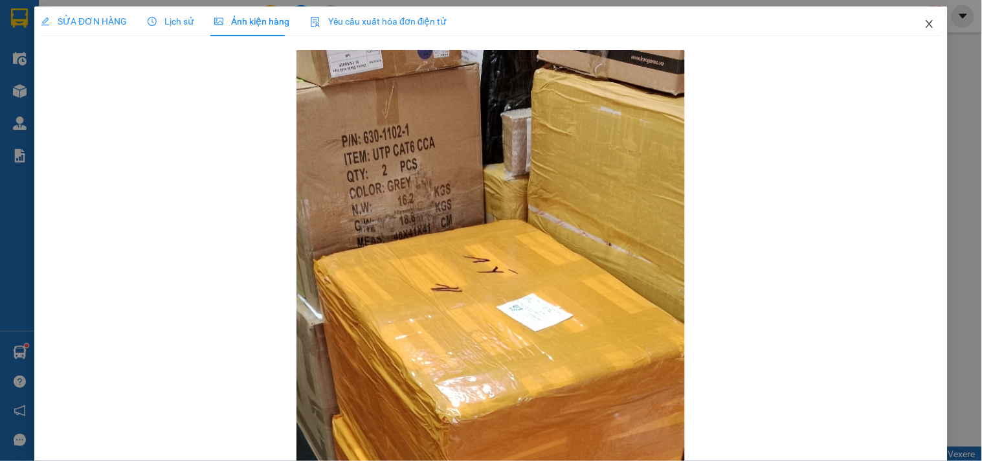
click at [924, 20] on icon "close" at bounding box center [929, 24] width 10 height 10
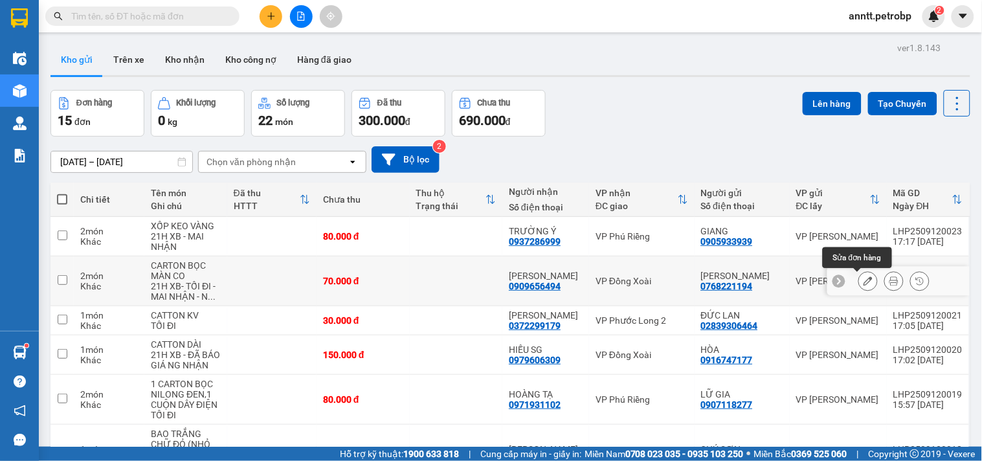
click at [863, 280] on icon at bounding box center [867, 280] width 9 height 9
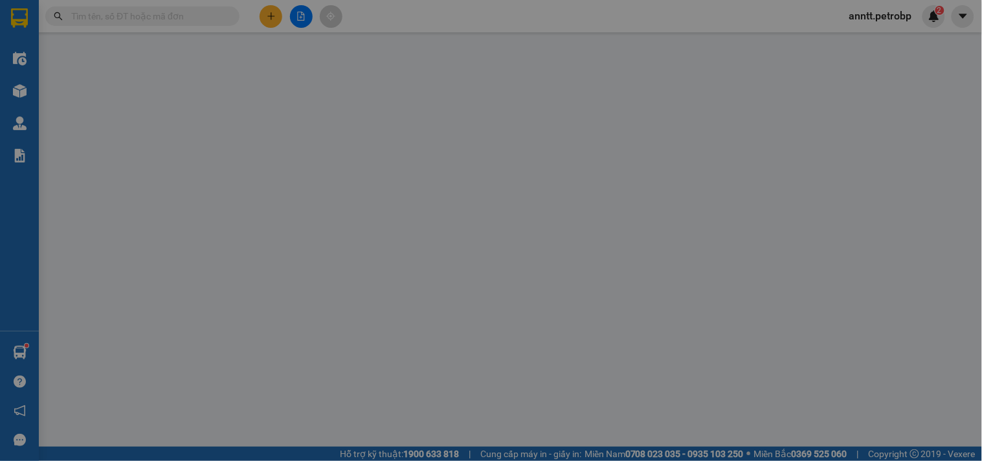
type input "0768221194"
type input "BẢO VINH"
type input "0909656494"
type input "QUANG KHÔI"
type input "70.000"
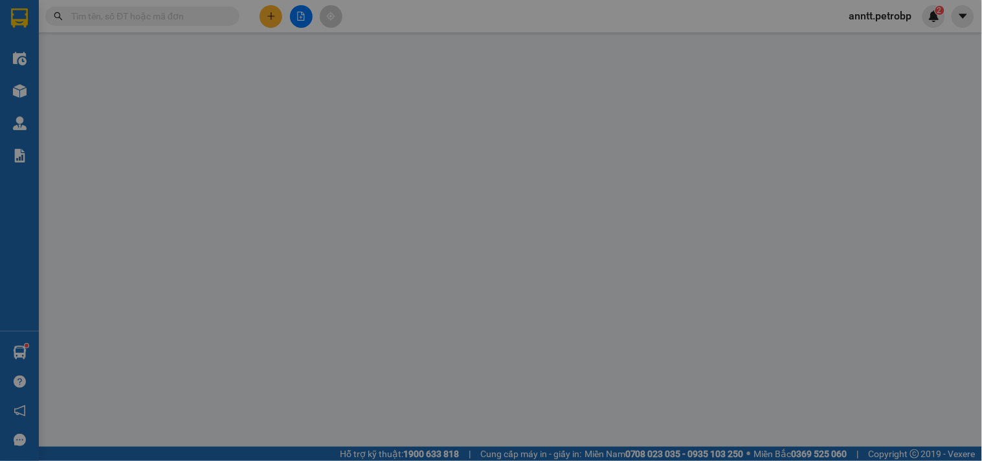
type input "70.000"
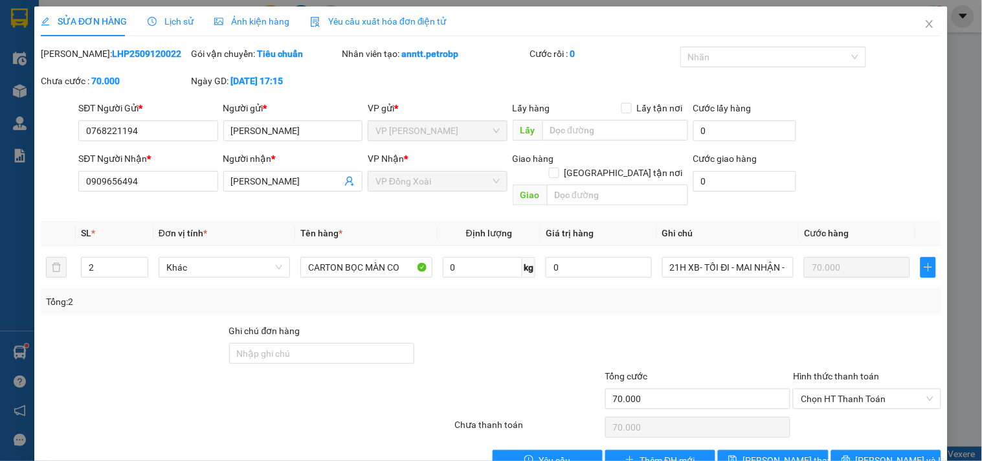
click at [240, 23] on span "Ảnh kiện hàng" at bounding box center [251, 21] width 75 height 10
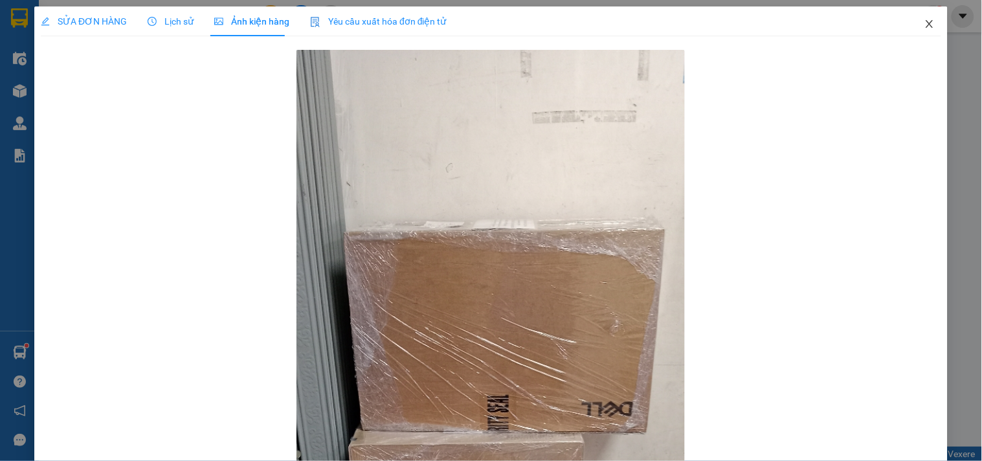
drag, startPoint x: 921, startPoint y: 26, endPoint x: 912, endPoint y: 26, distance: 8.4
click at [912, 26] on span "Close" at bounding box center [929, 24] width 36 height 36
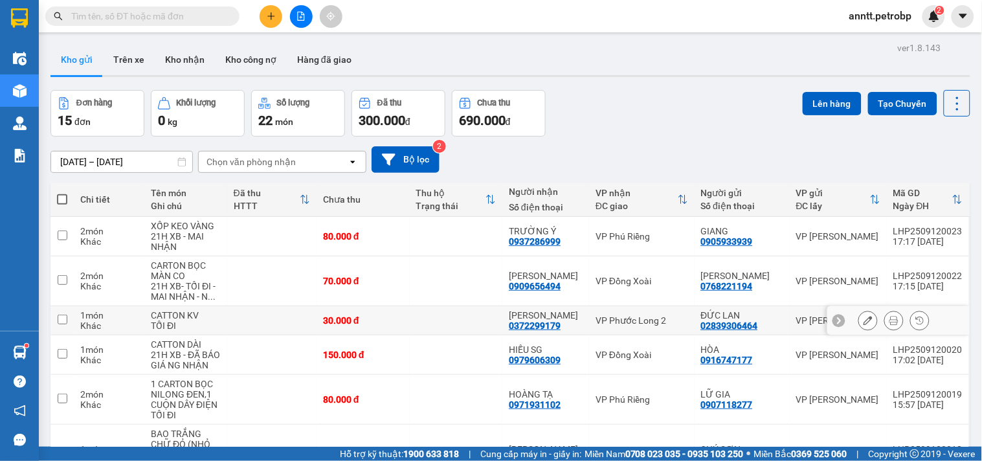
scroll to position [72, 0]
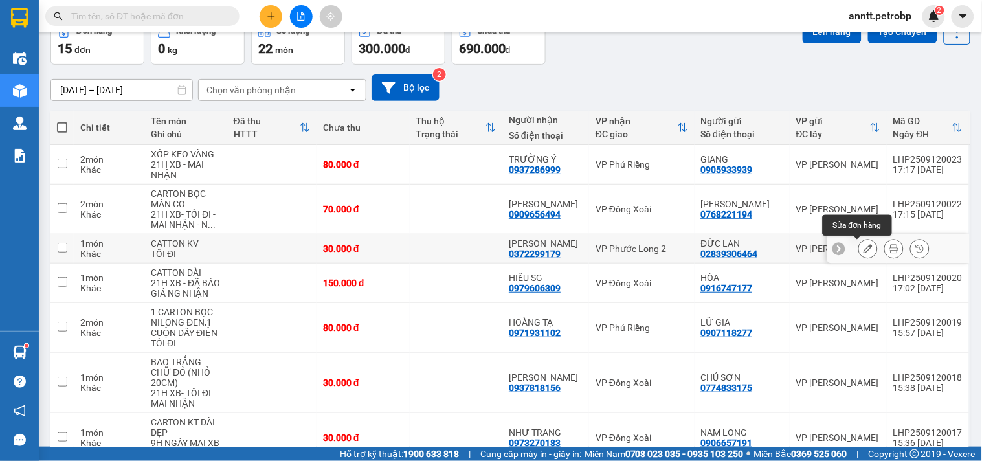
click at [863, 248] on icon at bounding box center [867, 248] width 9 height 9
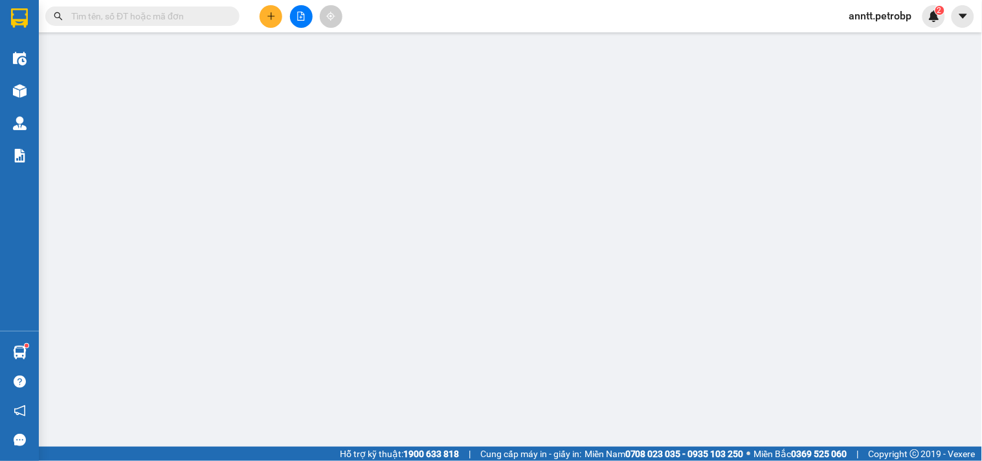
type input "02839306464"
type input "ĐỨC LAN"
type input "0372299179"
type input "ANH HẢI"
type input "30.000"
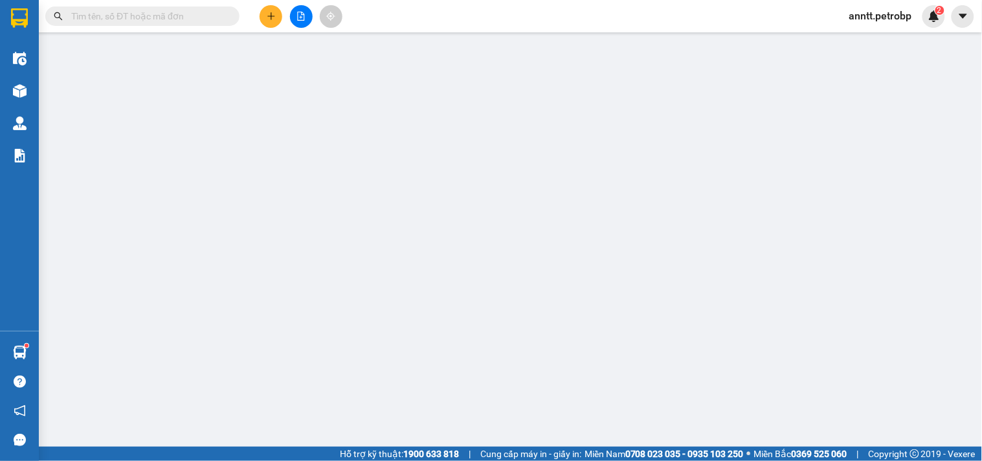
type input "30.000"
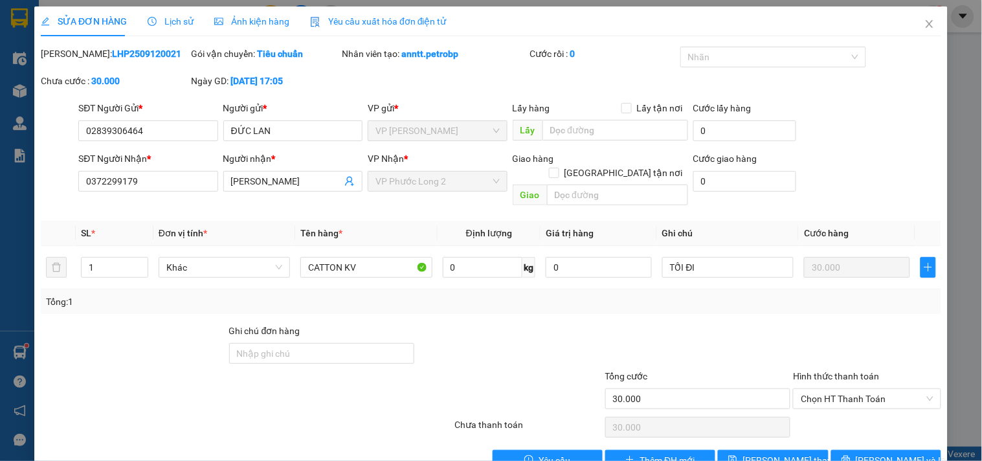
click at [250, 20] on span "Ảnh kiện hàng" at bounding box center [251, 21] width 75 height 10
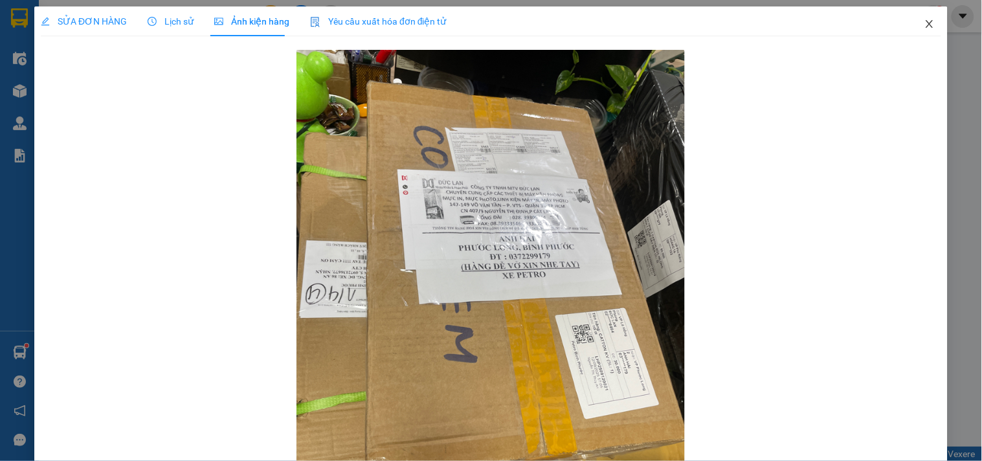
click at [924, 26] on icon "close" at bounding box center [929, 24] width 10 height 10
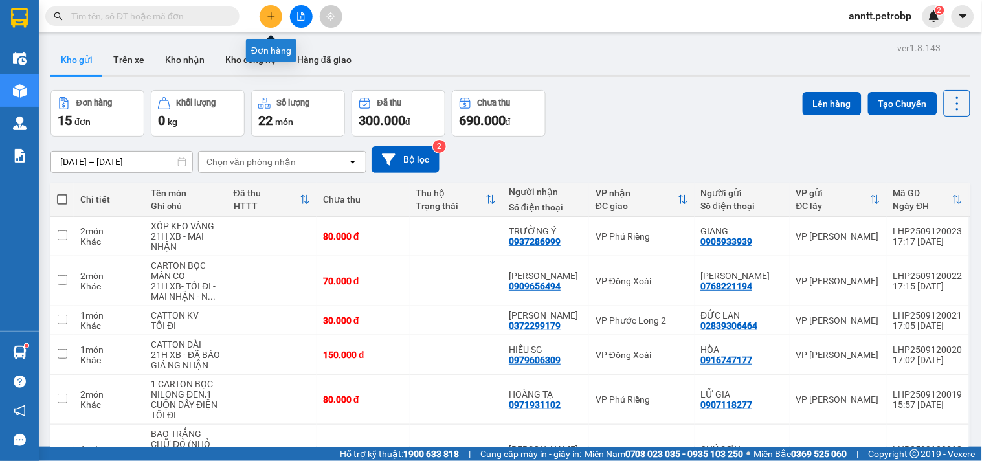
click at [266, 21] on button at bounding box center [271, 16] width 23 height 23
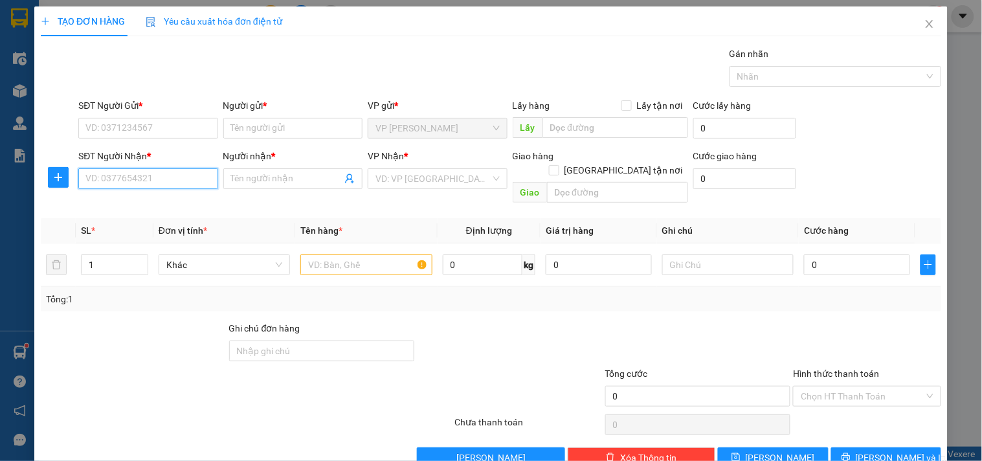
click at [131, 177] on input "SĐT Người Nhận *" at bounding box center [147, 178] width 139 height 21
click at [145, 205] on div "0981209234 - VŨ" at bounding box center [146, 204] width 122 height 14
type input "0981209234"
type input "VŨ"
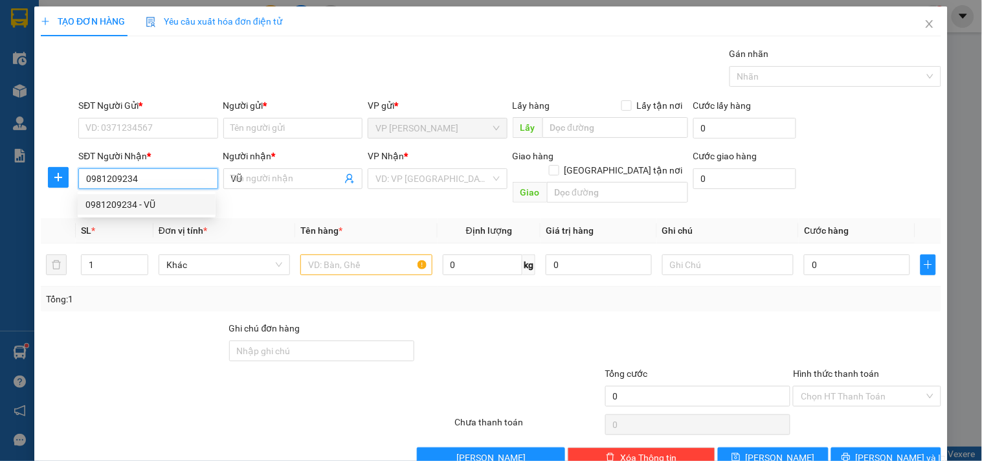
type input "240.000"
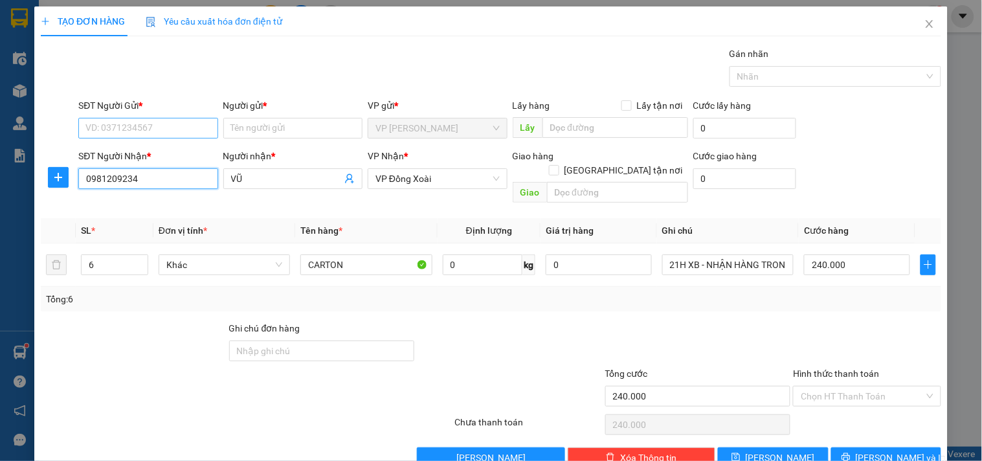
type input "0981209234"
click at [137, 128] on input "SĐT Người Gửi *" at bounding box center [147, 128] width 139 height 21
click at [133, 157] on div "0909896562 - MERAP" at bounding box center [146, 154] width 122 height 14
type input "0909896562"
type input "MERAP"
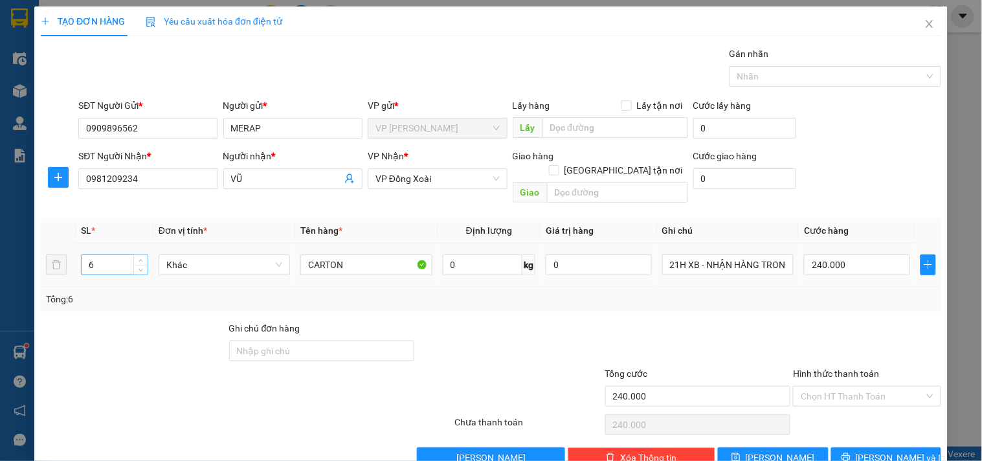
click at [113, 256] on input "6" at bounding box center [115, 264] width 66 height 19
type input "2"
click at [852, 263] on div "240.000" at bounding box center [857, 265] width 106 height 26
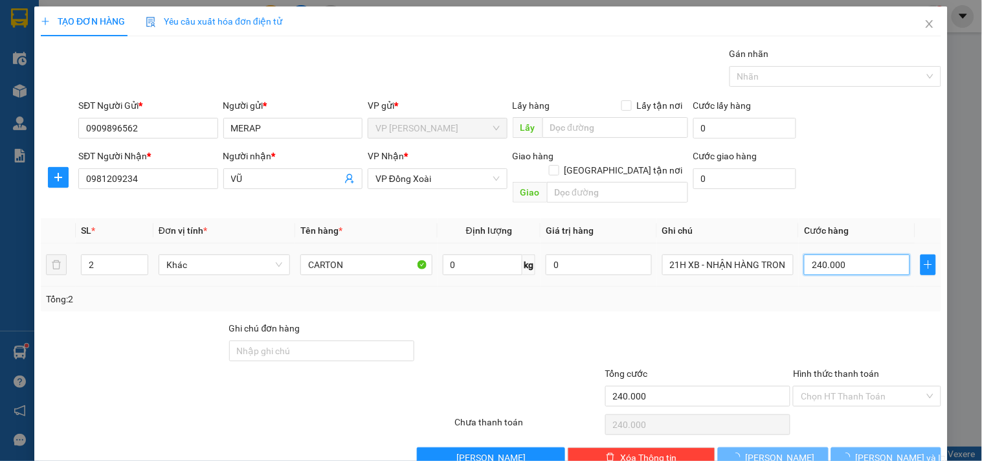
type input "0"
click at [855, 254] on input "0" at bounding box center [857, 264] width 106 height 21
type input "8"
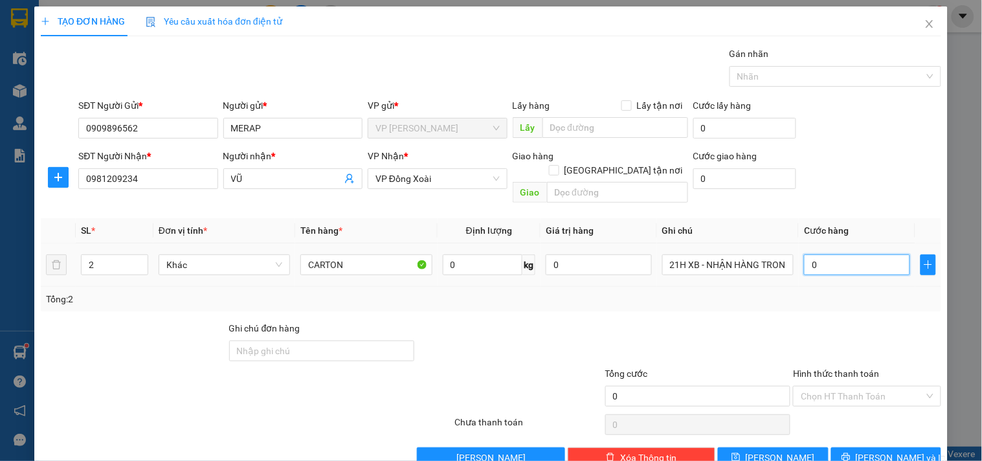
type input "8"
type input "80"
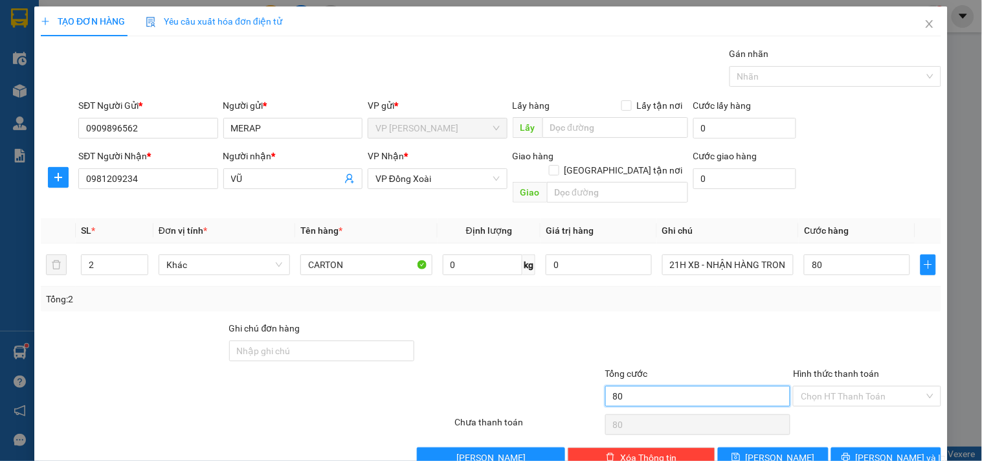
type input "80.000"
click at [650, 386] on input "80.000" at bounding box center [698, 396] width 186 height 21
click at [859, 386] on input "Hình thức thanh toán" at bounding box center [862, 395] width 123 height 19
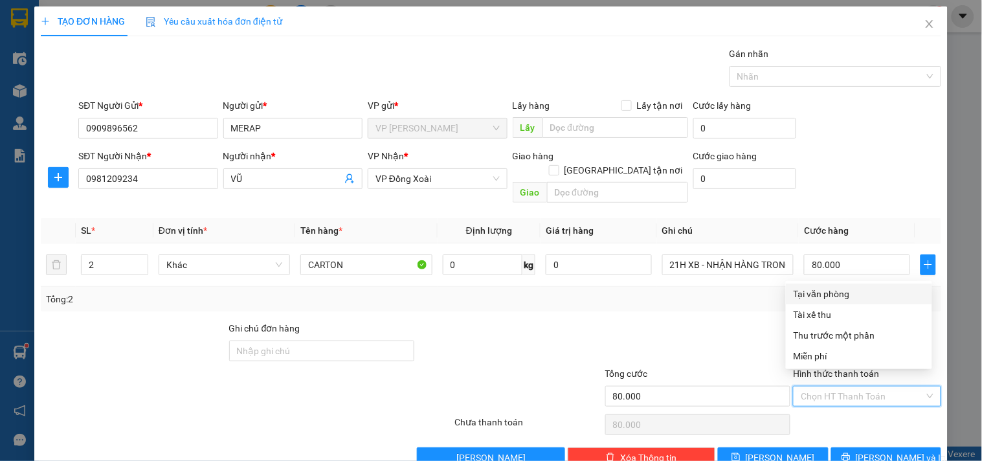
click at [853, 289] on div "Tại văn phòng" at bounding box center [858, 294] width 131 height 14
type input "0"
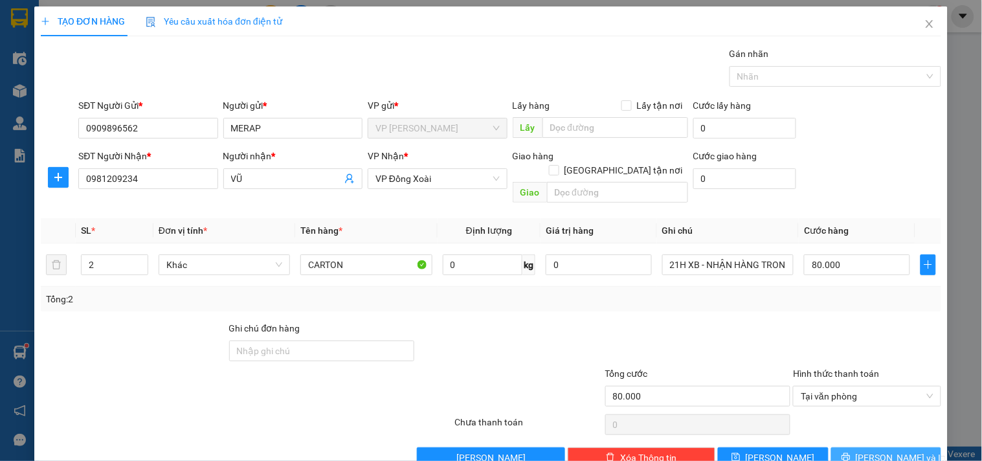
click at [893, 450] on span "Lưu và In" at bounding box center [901, 457] width 91 height 14
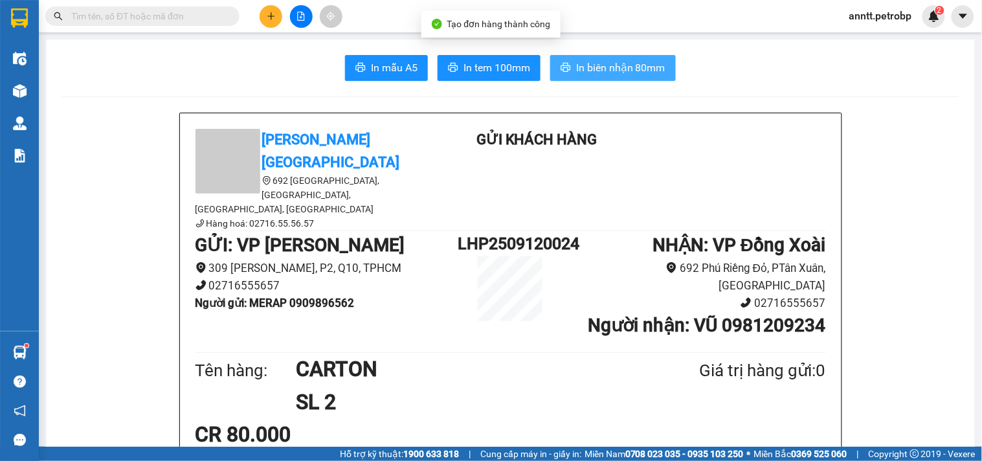
click at [630, 72] on span "In biên nhận 80mm" at bounding box center [620, 68] width 89 height 16
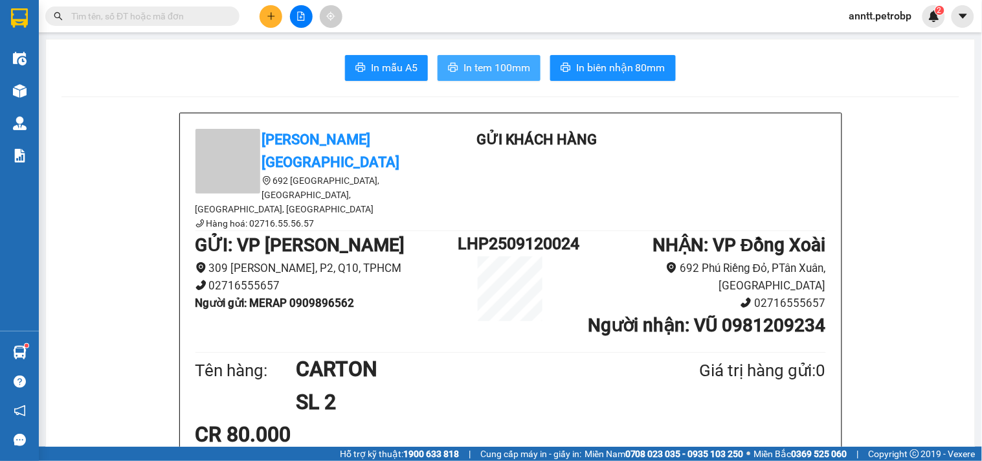
click at [485, 65] on span "In tem 100mm" at bounding box center [496, 68] width 67 height 16
click at [268, 17] on icon "plus" at bounding box center [271, 16] width 9 height 9
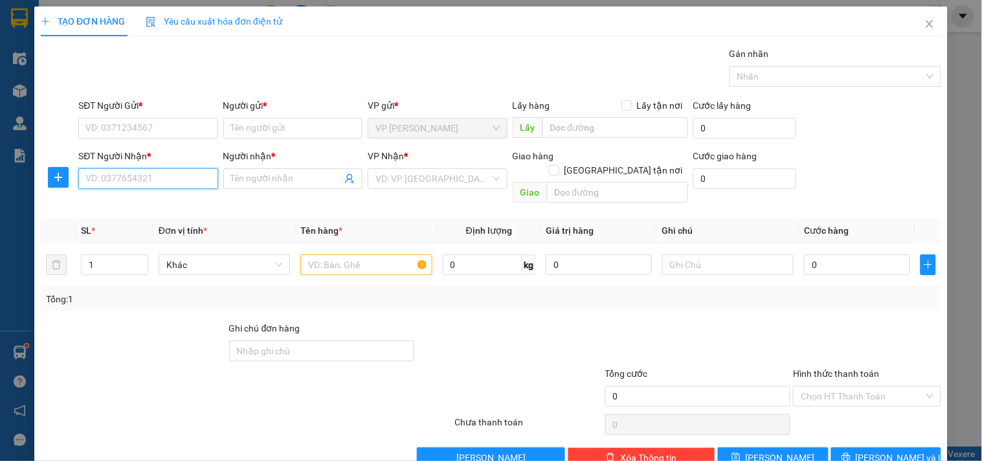
click at [169, 179] on input "SĐT Người Nhận *" at bounding box center [147, 178] width 139 height 21
drag, startPoint x: 155, startPoint y: 204, endPoint x: 146, endPoint y: 215, distance: 14.2
click at [154, 204] on div "0373750518 - HỒNG SƠN" at bounding box center [158, 204] width 146 height 14
type input "0373750518"
type input "HỒNG SƠN"
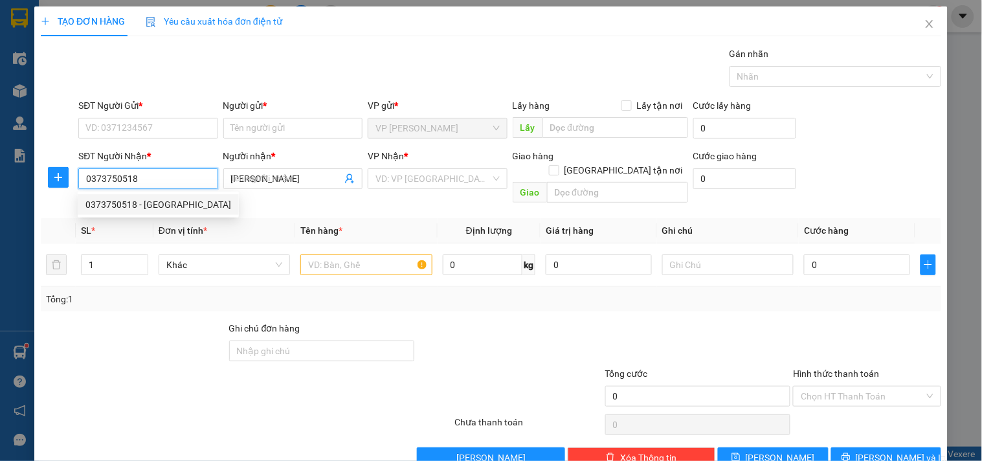
type input "80.000"
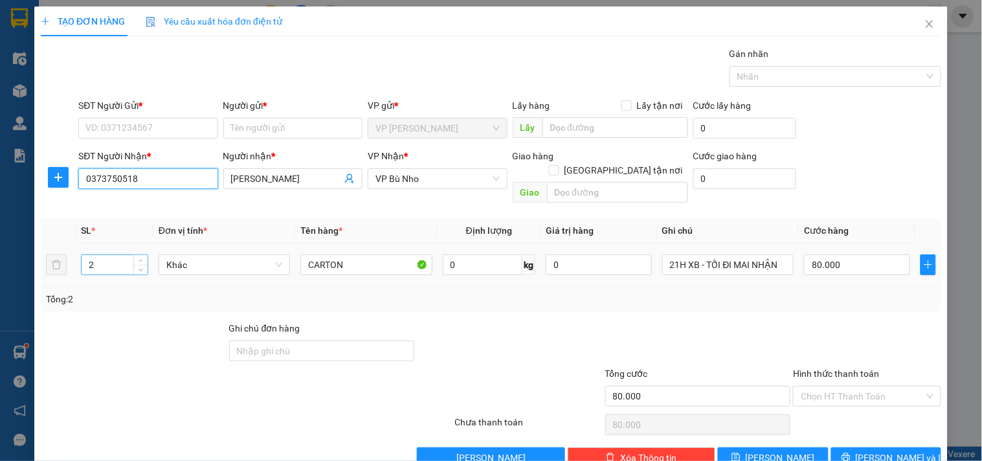
type input "0373750518"
drag, startPoint x: 101, startPoint y: 251, endPoint x: 74, endPoint y: 260, distance: 27.8
click at [76, 260] on td "2" at bounding box center [115, 264] width 78 height 43
type input "4"
click at [859, 254] on input "80.000" at bounding box center [857, 264] width 106 height 21
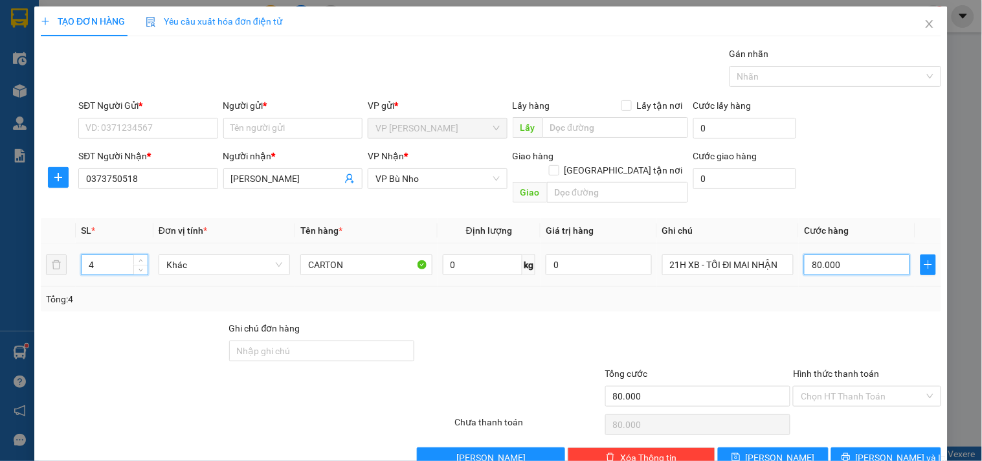
type input "0"
type input "1"
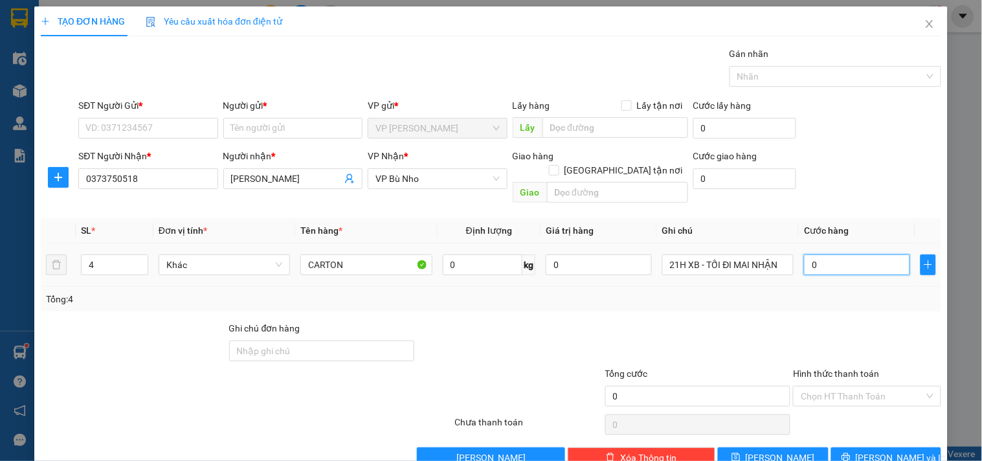
type input "01"
type input "16"
type input "016"
type input "160"
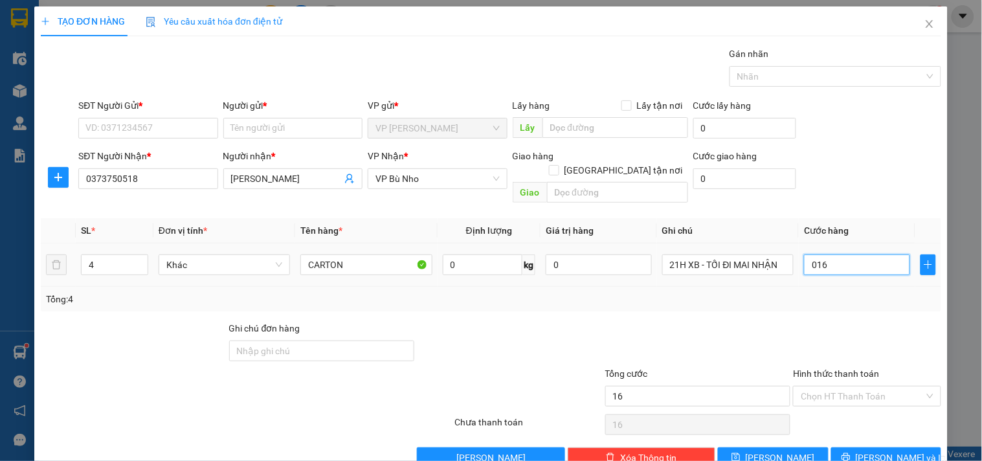
type input "160"
type input "0.160"
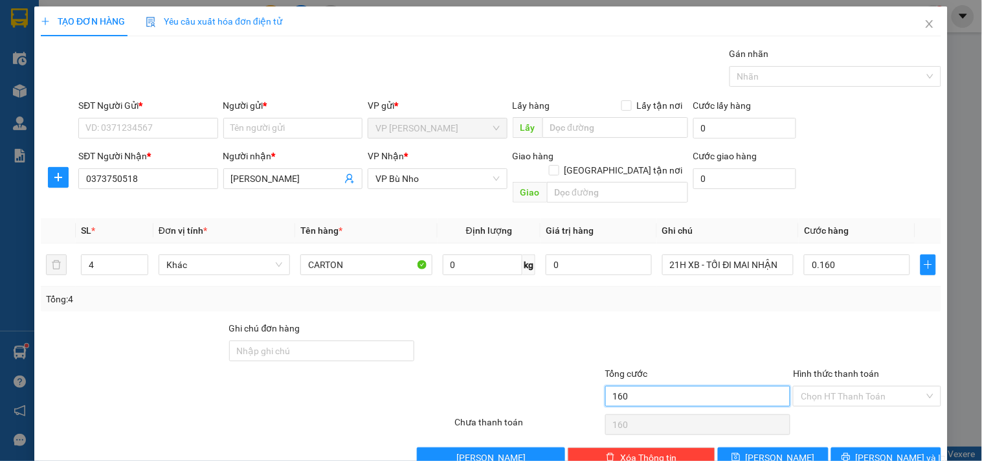
type input "160.000"
click at [681, 386] on input "160.000" at bounding box center [698, 396] width 186 height 21
click at [852, 386] on input "Hình thức thanh toán" at bounding box center [862, 395] width 123 height 19
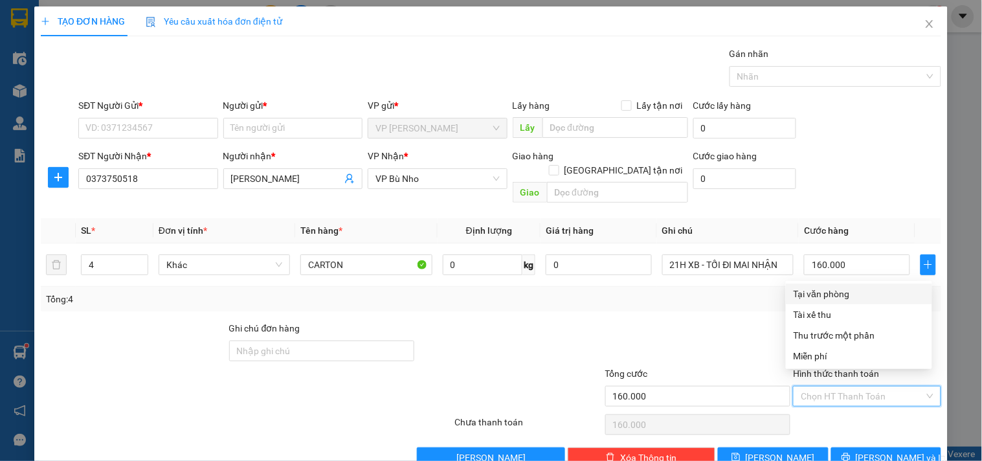
click at [862, 293] on div "Tại văn phòng" at bounding box center [858, 294] width 131 height 14
type input "0"
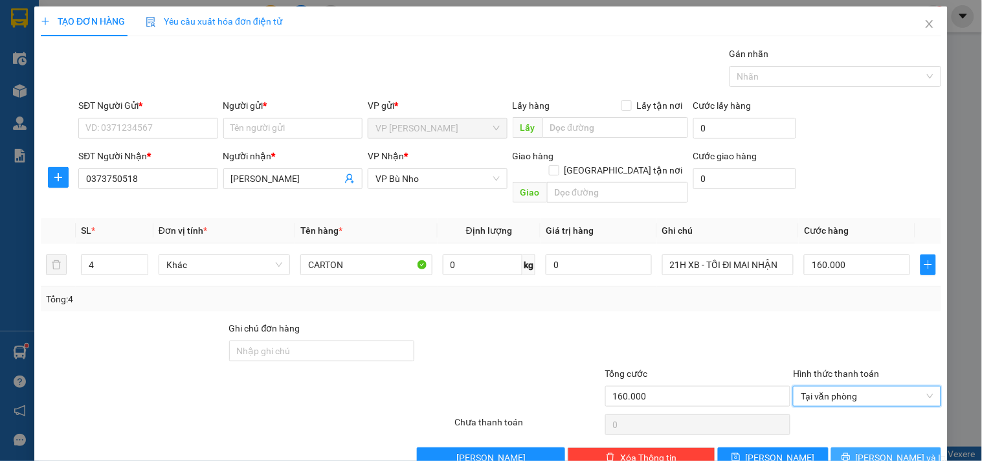
click at [861, 447] on button "Lưu và In" at bounding box center [886, 457] width 110 height 21
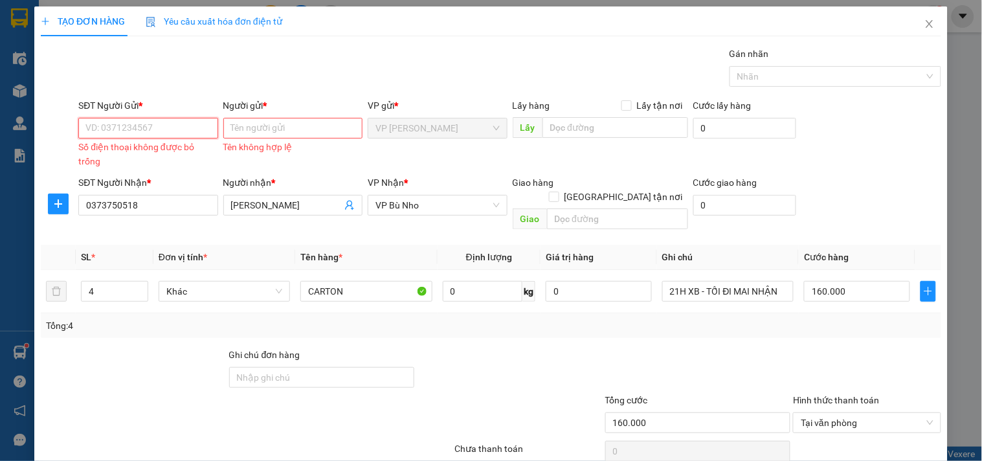
click at [182, 131] on input "SĐT Người Gửi *" at bounding box center [147, 128] width 139 height 21
click at [157, 150] on div "0909896562 - MERAP" at bounding box center [146, 154] width 122 height 14
type input "0909896562"
type input "MERAP"
type input "80.000"
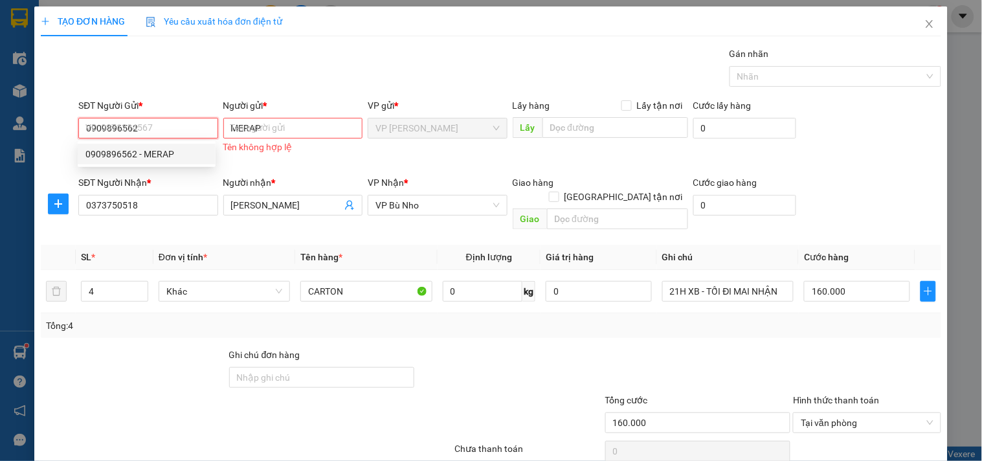
type input "2"
type input "80.000"
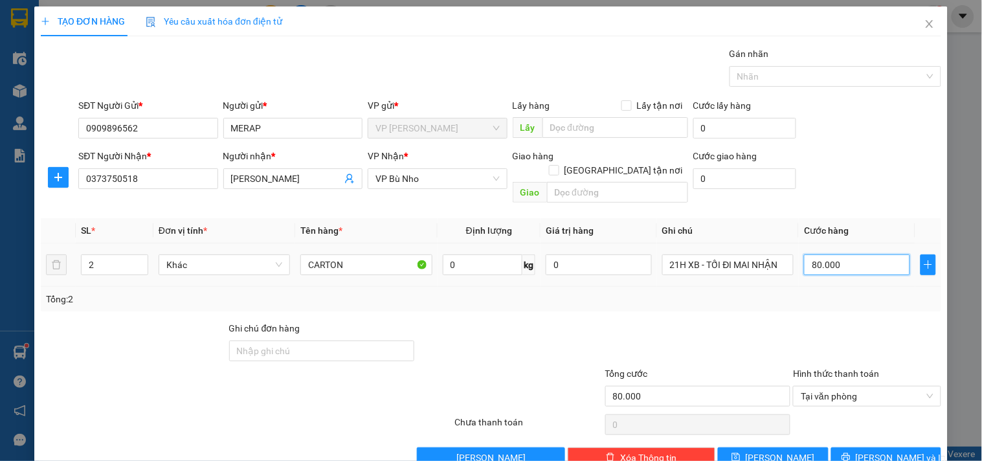
click at [859, 256] on input "80.000" at bounding box center [857, 264] width 106 height 21
type input "1"
type input "16"
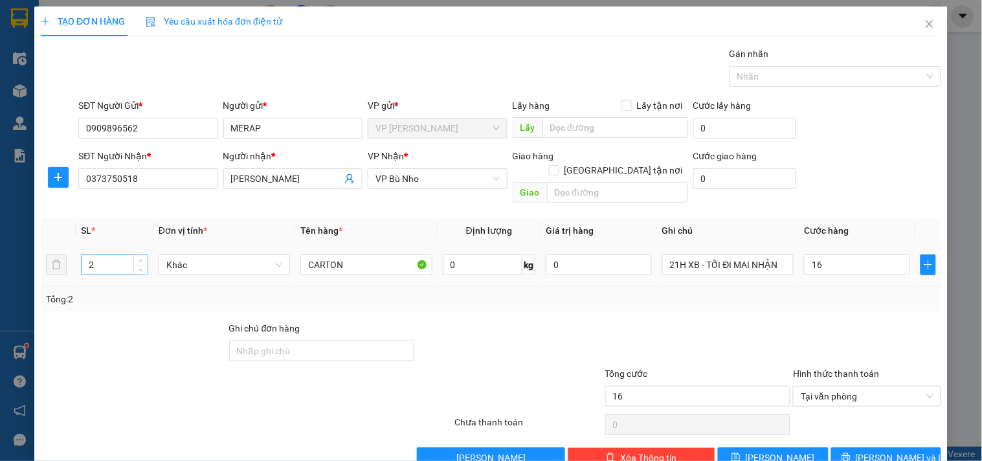
type input "16.000"
click at [115, 255] on input "2" at bounding box center [115, 264] width 66 height 19
type input "4"
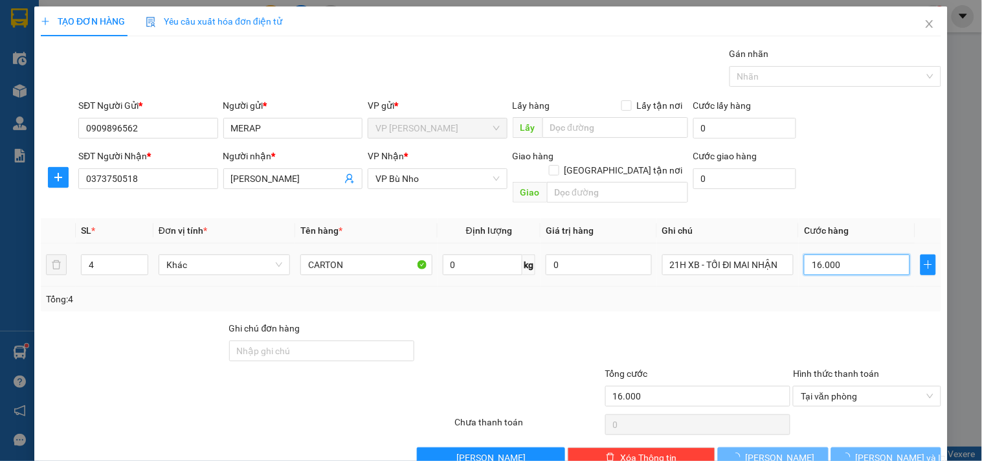
click at [845, 254] on input "16.000" at bounding box center [857, 264] width 106 height 21
type input "0"
type input "1"
type input "01"
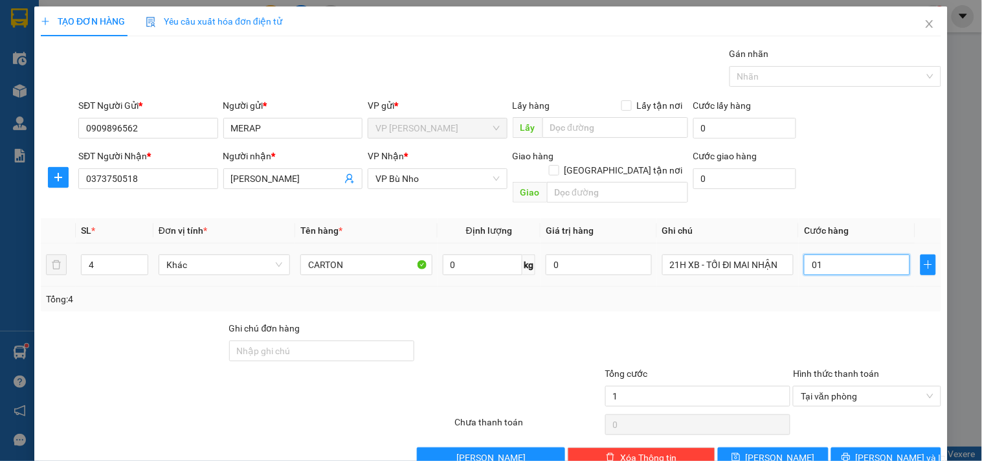
type input "16"
type input "016"
type input "160"
type input "0.160"
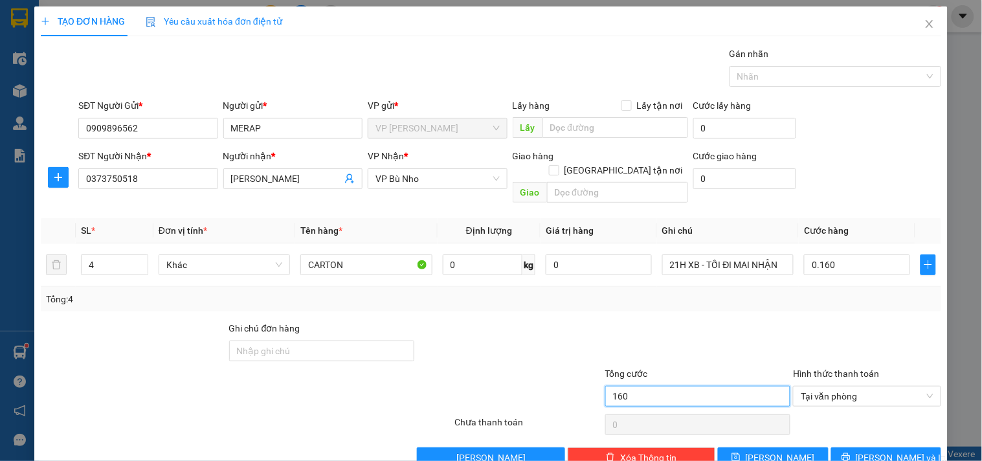
type input "160.000"
click at [683, 386] on input "160.000" at bounding box center [698, 396] width 186 height 21
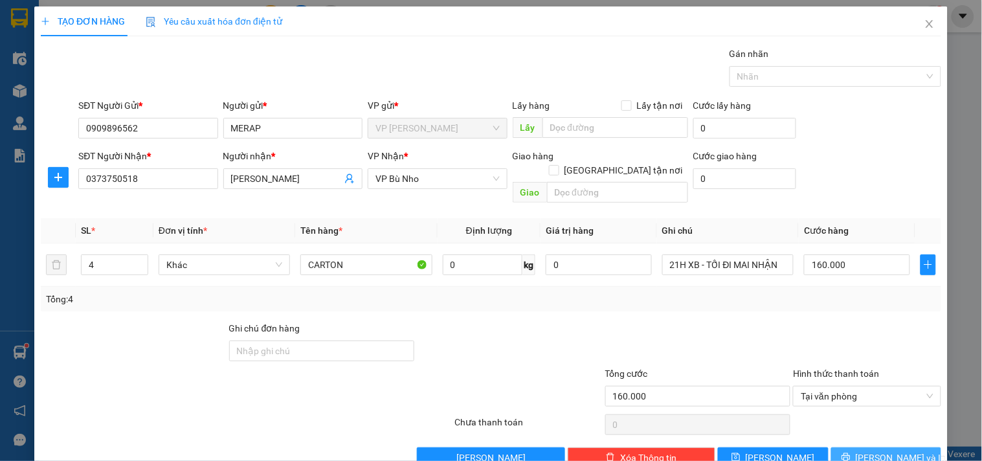
click at [878, 450] on span "Lưu và In" at bounding box center [901, 457] width 91 height 14
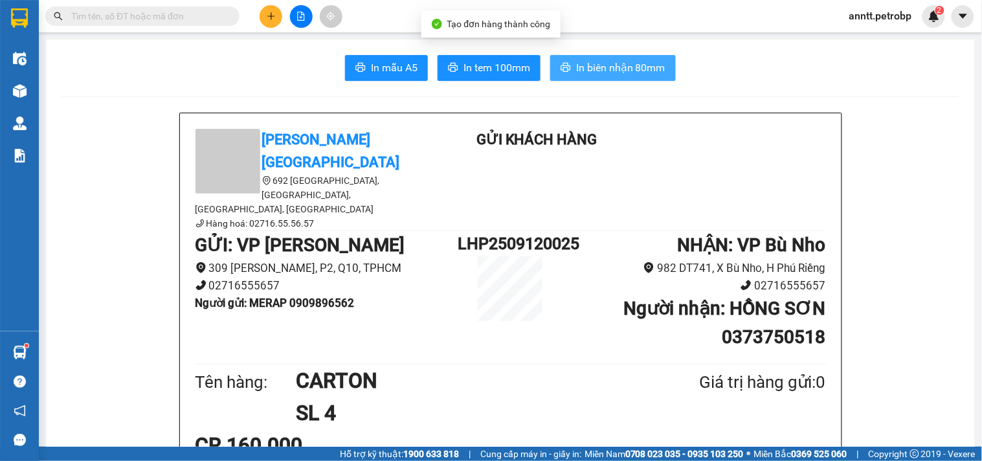
click at [600, 62] on span "In biên nhận 80mm" at bounding box center [620, 68] width 89 height 16
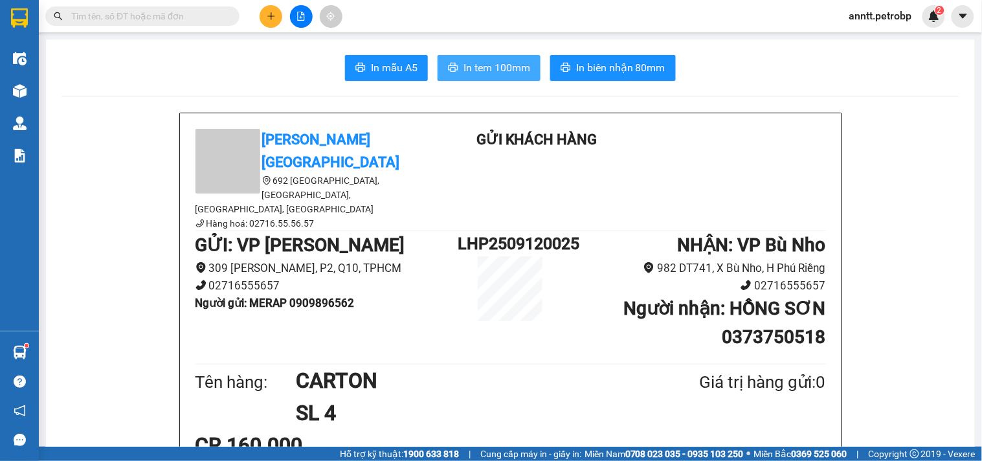
click at [481, 60] on span "In tem 100mm" at bounding box center [496, 68] width 67 height 16
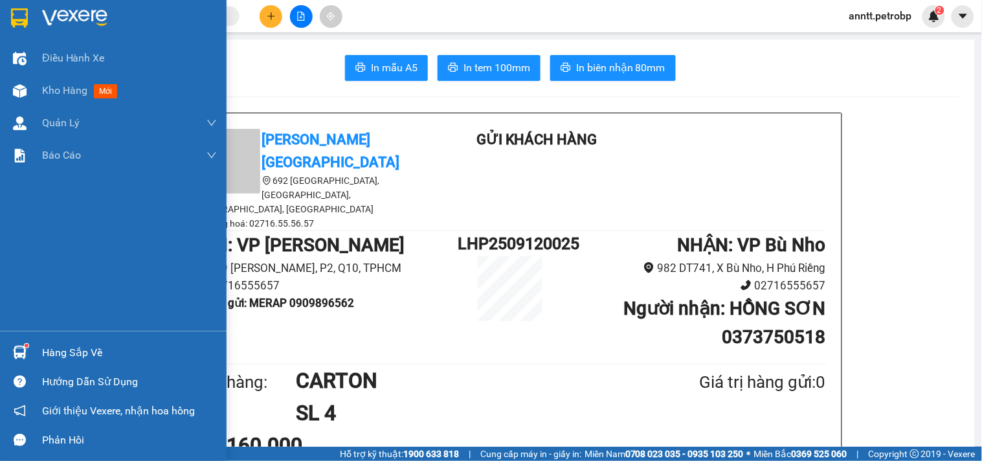
click at [11, 21] on img at bounding box center [19, 17] width 17 height 19
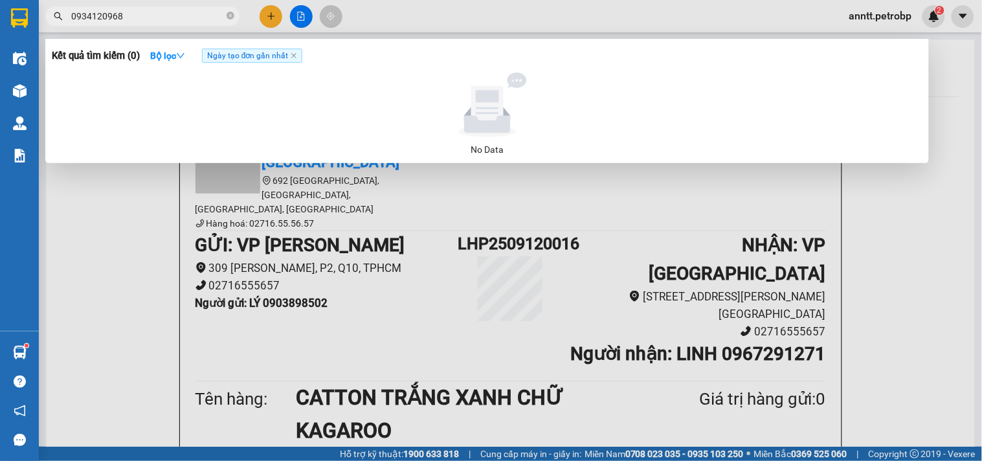
drag, startPoint x: 111, startPoint y: 15, endPoint x: 55, endPoint y: 14, distance: 56.3
click at [55, 14] on div "0934120968" at bounding box center [126, 15] width 252 height 19
paste input "768221194"
type input "0768221194"
click at [164, 54] on strong "Bộ lọc" at bounding box center [167, 55] width 35 height 10
